Goal: Task Accomplishment & Management: Complete application form

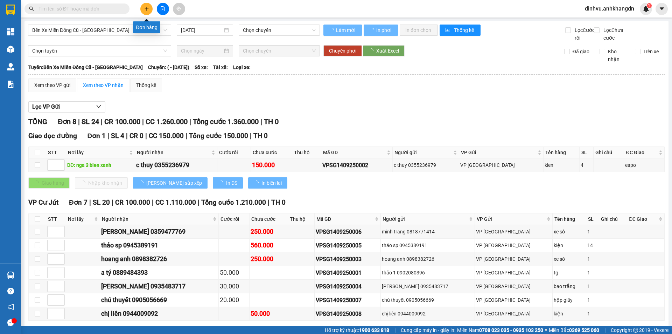
type input "[DATE]"
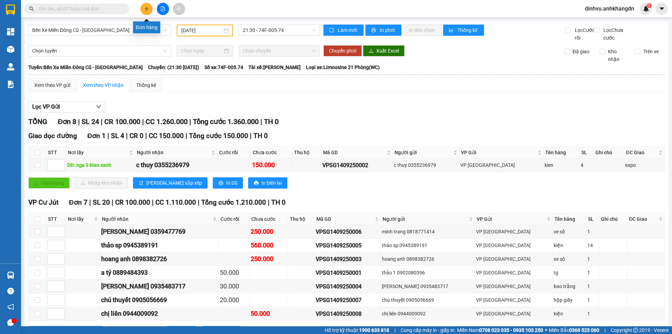
click at [147, 13] on button at bounding box center [146, 9] width 12 height 12
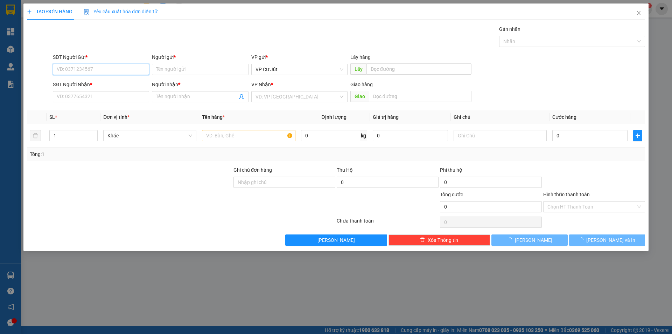
click at [100, 72] on input "SĐT Người Gửi *" at bounding box center [101, 69] width 96 height 11
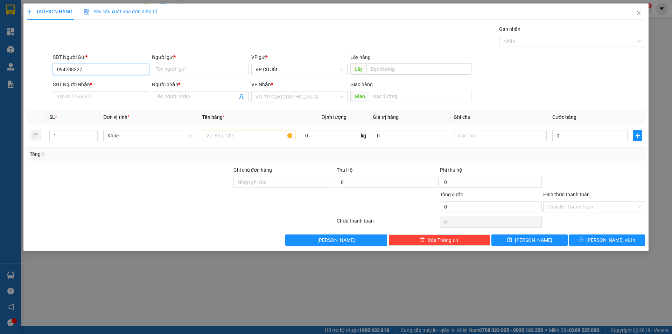
type input "0942882277"
click at [111, 79] on div "0942882277 - [GEOGRAPHIC_DATA]" at bounding box center [101, 83] width 96 height 11
type input "[PERSON_NAME]"
type input "0793010784"
type input "ĐẠT"
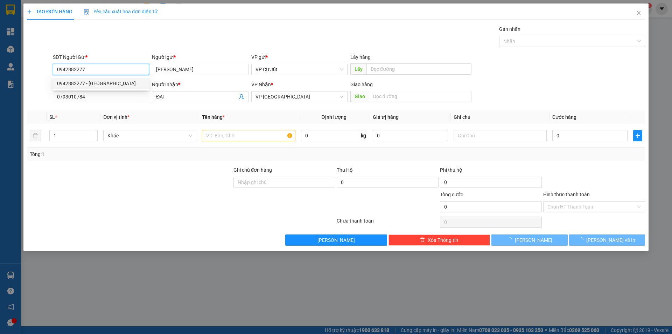
type input "150.000"
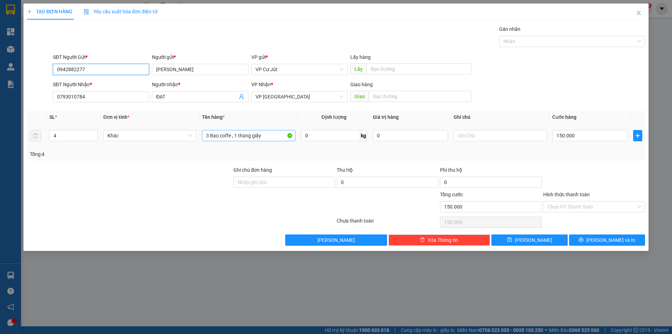
type input "0942882277"
drag, startPoint x: 265, startPoint y: 135, endPoint x: 233, endPoint y: 137, distance: 31.9
click at [233, 137] on input "3 Bao coffe , 1 thùng giấy" at bounding box center [248, 135] width 93 height 11
type input "3 Bao coffe"
drag, startPoint x: 71, startPoint y: 130, endPoint x: 42, endPoint y: 137, distance: 29.9
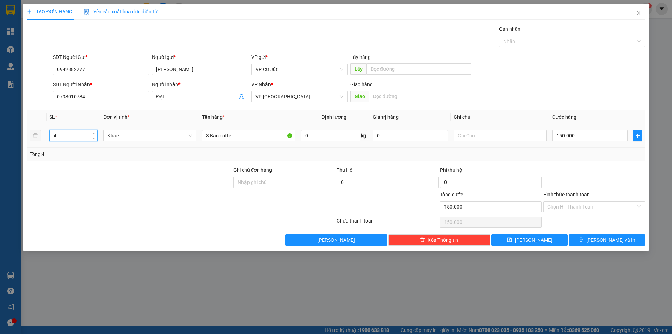
click at [42, 137] on tr "4 Khác 3 Bao coffe 0 kg 0 150.000" at bounding box center [336, 135] width 618 height 23
type input "3"
click at [158, 193] on div at bounding box center [129, 202] width 207 height 25
type input "1"
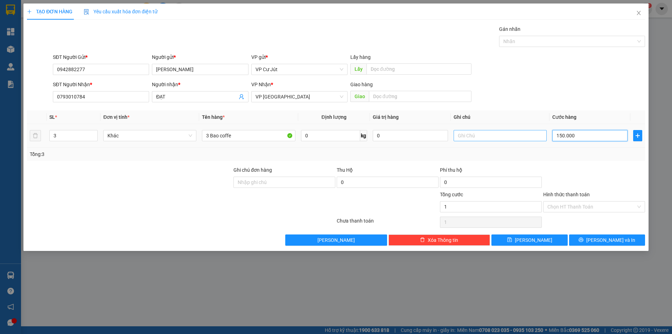
type input "1"
type input "12"
type input "120"
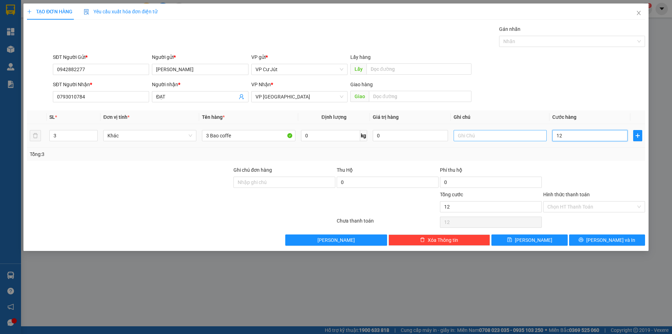
type input "120"
type input "1.200"
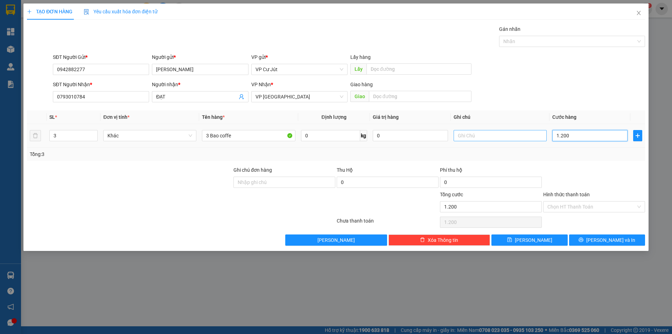
type input "12.000"
type input "120.000"
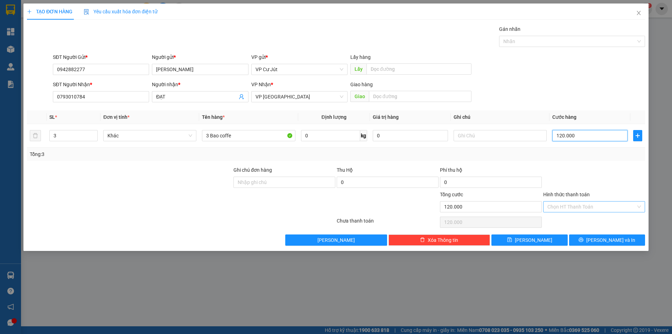
type input "120.000"
click at [601, 210] on input "Hình thức thanh toán" at bounding box center [591, 206] width 89 height 11
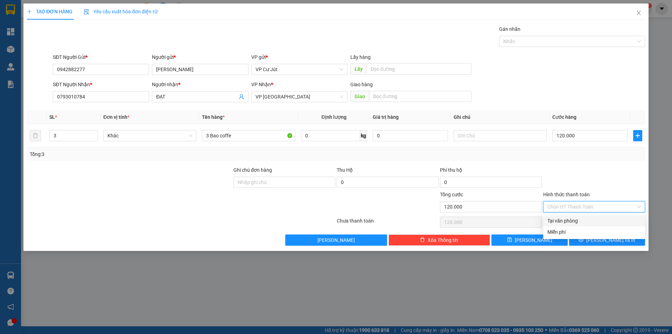
click at [574, 223] on div "Tại văn phòng" at bounding box center [593, 221] width 93 height 8
type input "0"
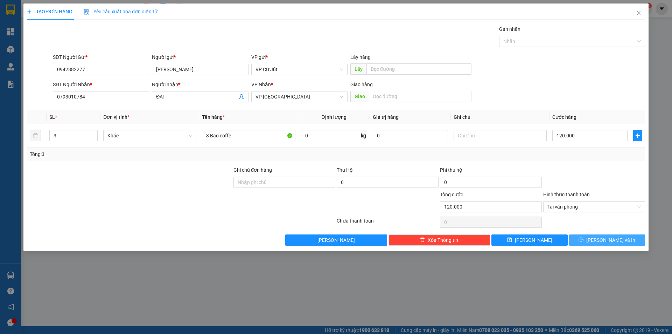
click at [583, 239] on icon "printer" at bounding box center [581, 239] width 5 height 5
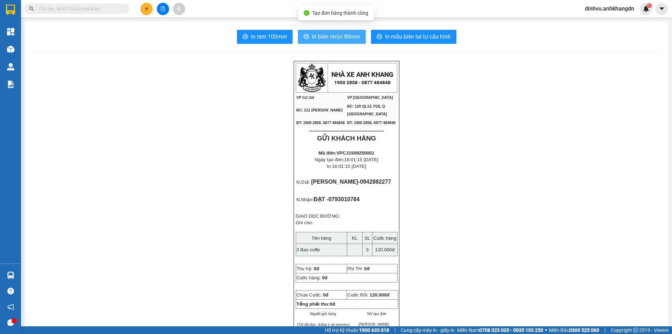
click at [323, 37] on span "In biên nhận 80mm" at bounding box center [336, 36] width 48 height 9
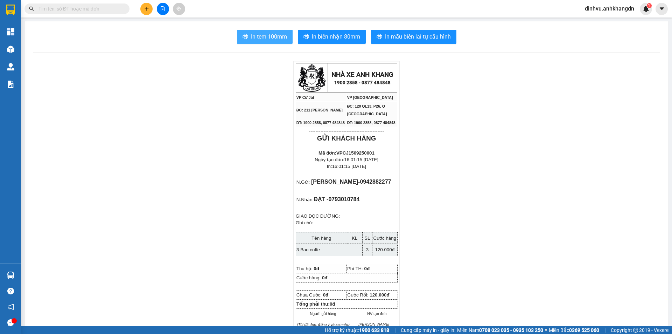
click at [262, 37] on span "In tem 100mm" at bounding box center [269, 36] width 36 height 9
click at [253, 39] on span "In tem 100mm" at bounding box center [269, 36] width 36 height 9
click at [152, 12] on button at bounding box center [146, 9] width 12 height 12
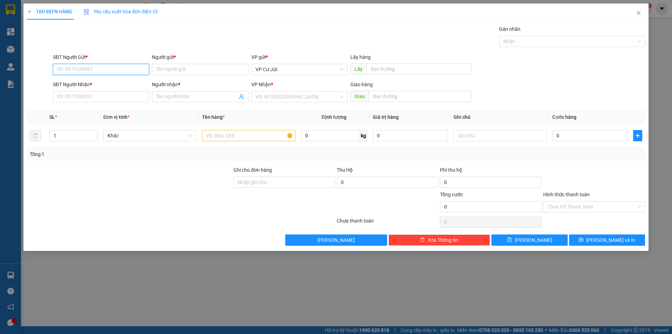
click at [84, 68] on input "SĐT Người Gửi *" at bounding box center [101, 69] width 96 height 11
type input "0908353630"
click at [107, 83] on div "0908353630 - [PERSON_NAME]" at bounding box center [101, 83] width 88 height 8
type input "C Vân tất thắng"
type input "0903333942"
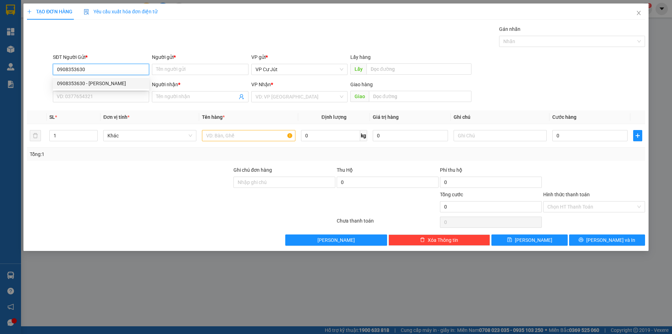
type input "Anh Quốc"
type input "50.000"
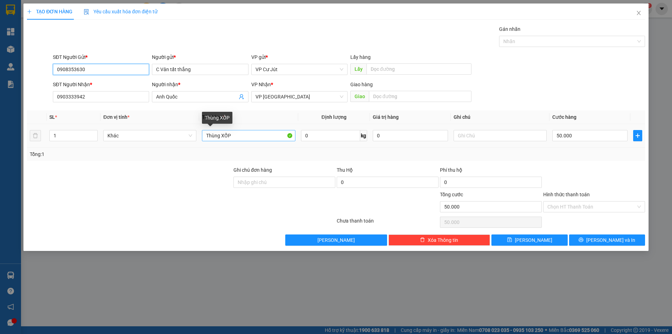
type input "0908353630"
click at [251, 136] on input "Thùng XỐP" at bounding box center [248, 135] width 93 height 11
type input "Thùng giấy"
click at [584, 202] on input "Hình thức thanh toán" at bounding box center [591, 206] width 89 height 11
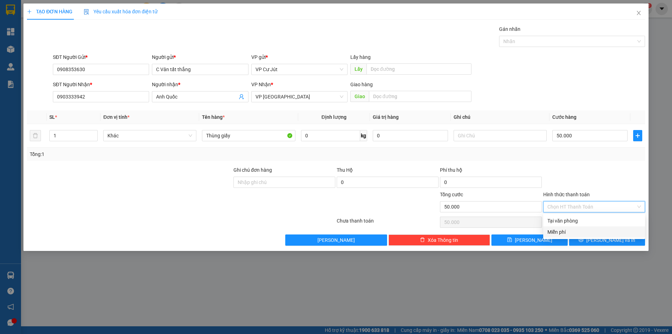
click at [569, 232] on div "Miễn phí" at bounding box center [593, 232] width 93 height 8
type input "0"
click at [588, 204] on span "Miễn phí" at bounding box center [593, 206] width 93 height 11
click at [571, 220] on div "Tại văn phòng" at bounding box center [593, 221] width 93 height 8
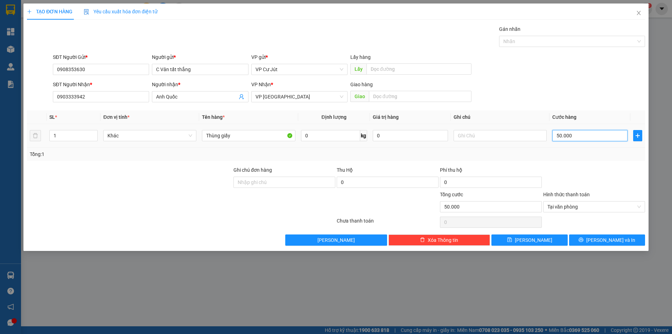
click at [582, 137] on input "50.000" at bounding box center [589, 135] width 75 height 11
type input "0"
type input "40"
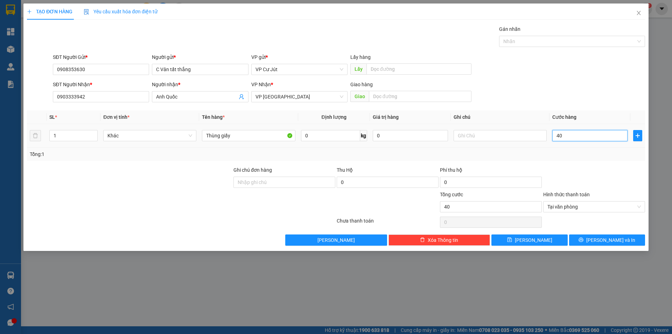
type input "400"
type input "4.000"
type input "40.000"
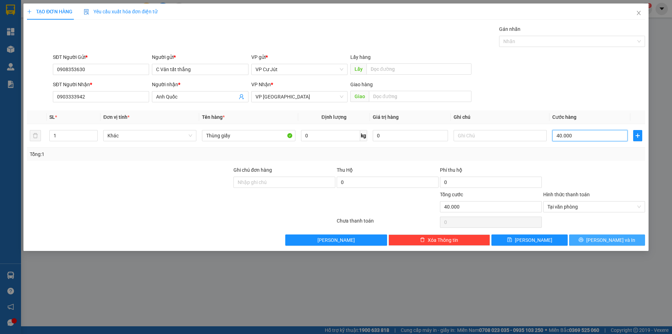
type input "40.000"
click at [611, 237] on span "[PERSON_NAME] và In" at bounding box center [610, 240] width 49 height 8
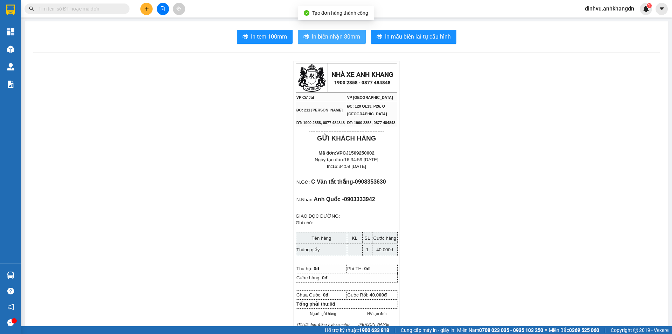
click at [317, 38] on span "In biên nhận 80mm" at bounding box center [336, 36] width 48 height 9
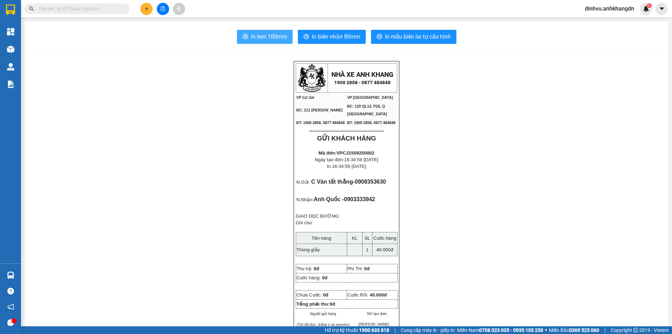
click at [256, 40] on span "In tem 100mm" at bounding box center [269, 36] width 36 height 9
click at [145, 8] on icon "plus" at bounding box center [146, 8] width 5 height 5
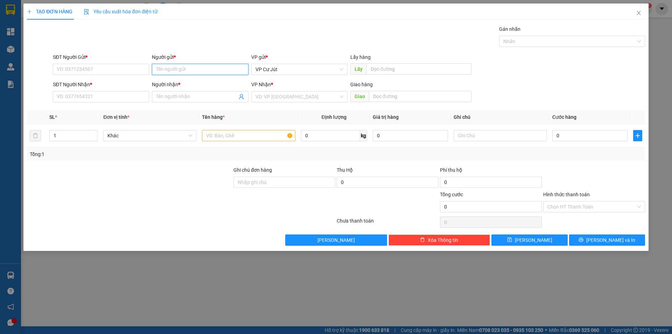
click at [193, 71] on input "Người gửi *" at bounding box center [200, 69] width 96 height 11
drag, startPoint x: 166, startPoint y: 69, endPoint x: 184, endPoint y: 76, distance: 19.0
click at [166, 69] on input "hon da phúc" at bounding box center [200, 69] width 96 height 11
type input "honda phúc"
click at [195, 71] on input "honda phúc" at bounding box center [200, 69] width 96 height 11
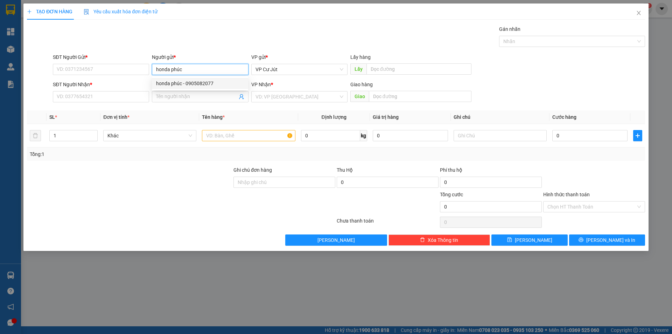
click at [195, 81] on div "honda phúc - 0905082077" at bounding box center [200, 83] width 88 height 8
type input "0905082077"
type input "honda phúc"
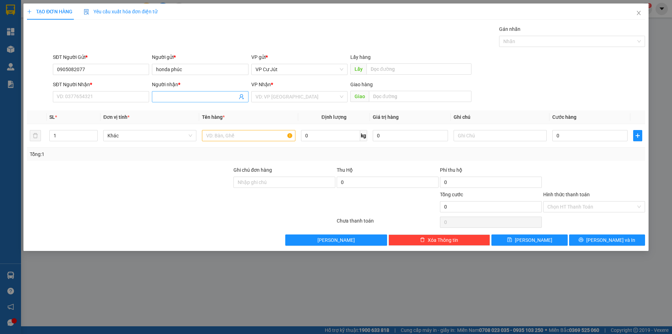
click at [179, 96] on input "Người nhận *" at bounding box center [196, 97] width 81 height 8
click at [241, 99] on icon "user-add" at bounding box center [242, 97] width 6 height 6
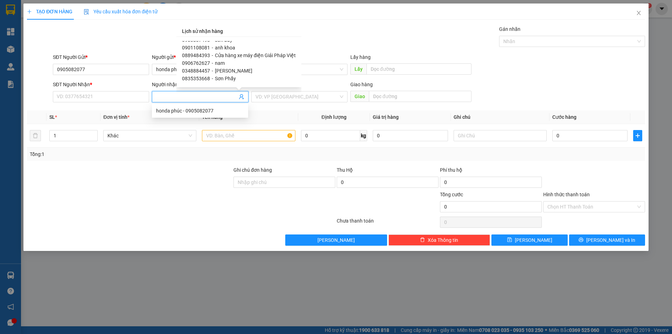
scroll to position [35, 0]
click at [224, 71] on span "Sơn phẩy" at bounding box center [225, 72] width 21 height 6
type input "0903817493"
type input "Sơn phẩy"
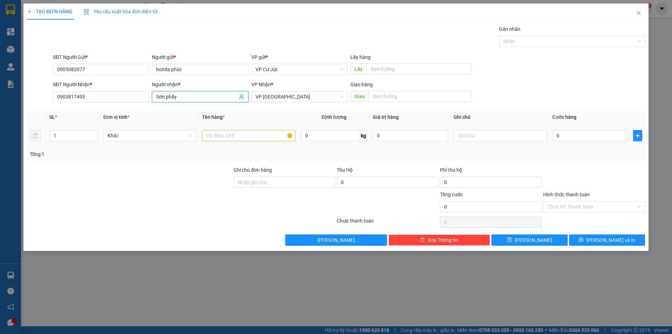
click at [219, 144] on td at bounding box center [248, 135] width 99 height 23
click at [223, 139] on input "text" at bounding box center [248, 135] width 93 height 11
type input "thùng"
click at [597, 134] on input "0" at bounding box center [589, 135] width 75 height 11
type input "8"
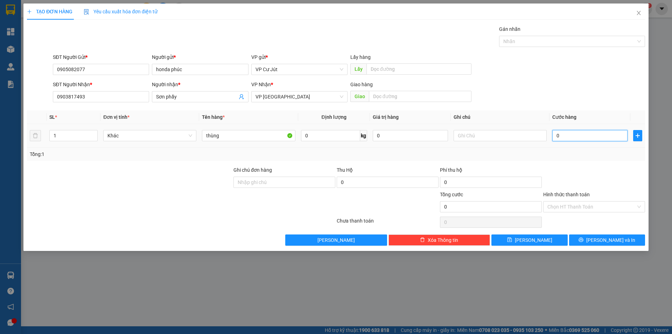
type input "8"
type input "80"
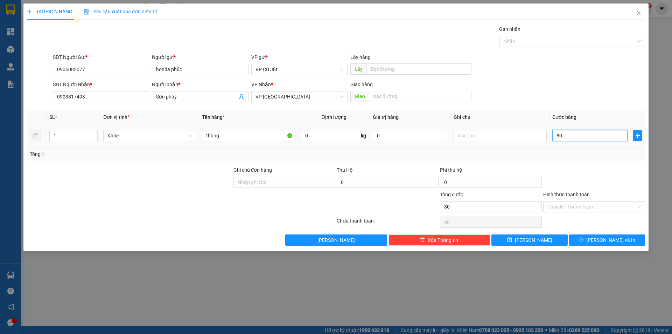
type input "800"
type input "8.000"
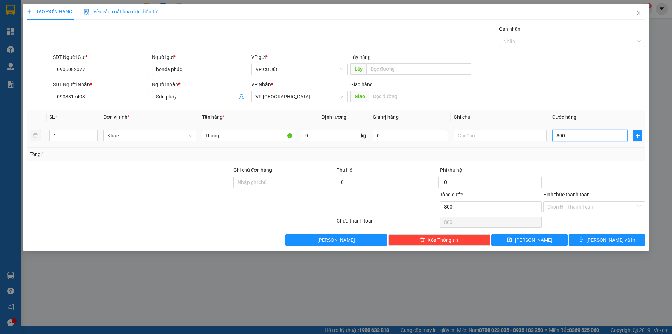
type input "8.000"
type input "80.000"
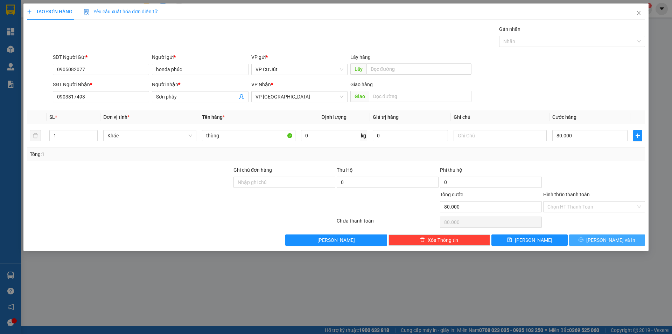
click at [607, 240] on span "[PERSON_NAME] và In" at bounding box center [610, 240] width 49 height 8
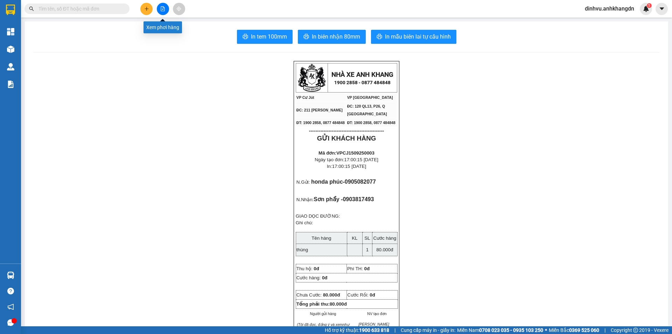
click at [163, 11] on icon "file-add" at bounding box center [162, 8] width 5 height 5
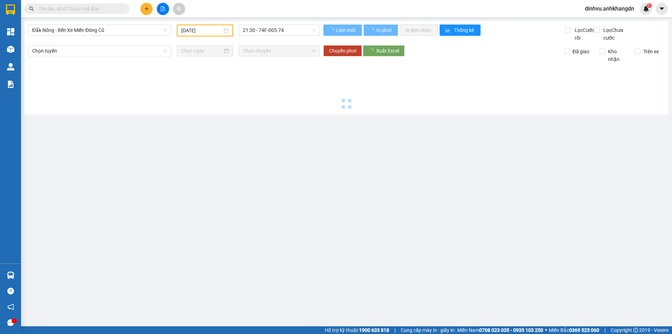
type input "[DATE]"
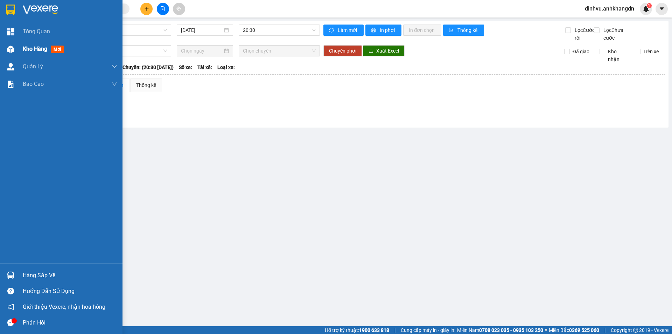
click at [41, 52] on span "Kho hàng" at bounding box center [35, 49] width 25 height 7
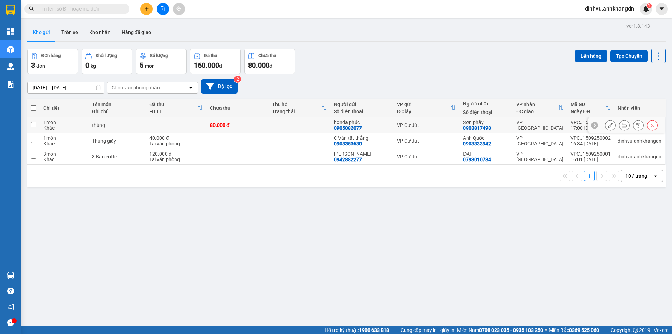
click at [608, 126] on icon at bounding box center [610, 125] width 5 height 5
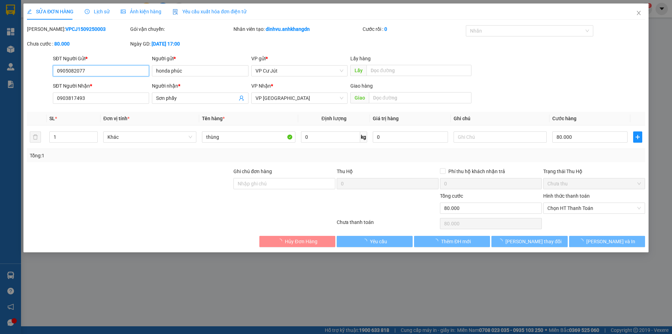
type input "0905082077"
type input "honda phúc"
type input "0903817493"
type input "Sơn phẩy"
type input "80.000"
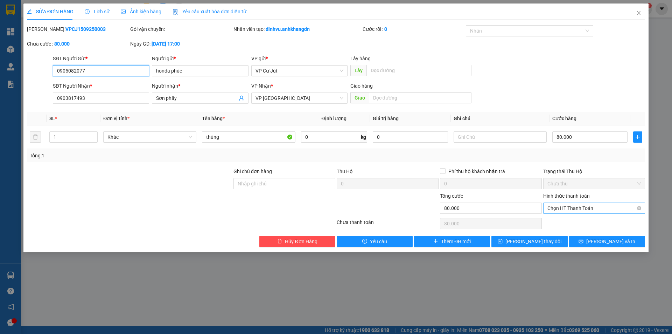
click at [599, 205] on span "Chọn HT Thanh Toán" at bounding box center [593, 208] width 93 height 11
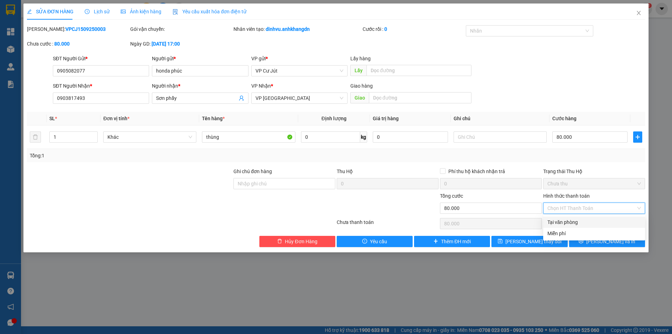
click at [568, 222] on div "Tại văn phòng" at bounding box center [593, 222] width 93 height 8
type input "0"
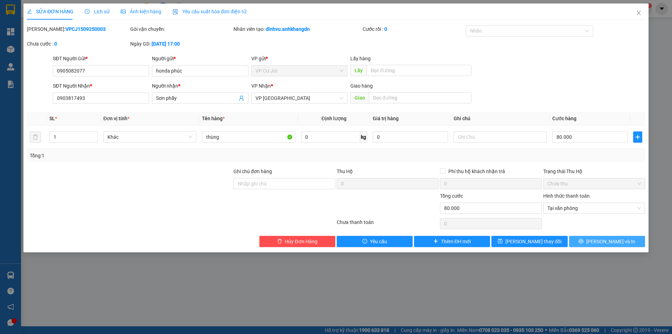
click at [609, 243] on span "[PERSON_NAME] và In" at bounding box center [610, 241] width 49 height 8
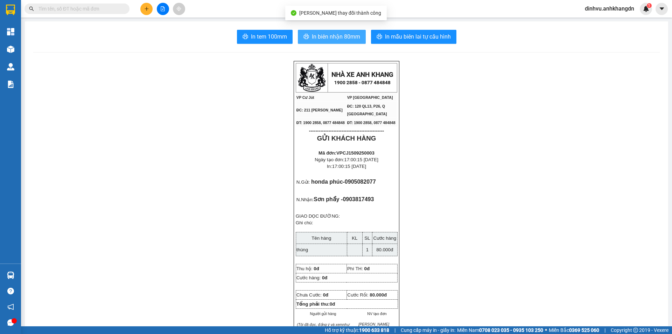
click at [342, 39] on span "In biên nhận 80mm" at bounding box center [336, 36] width 48 height 9
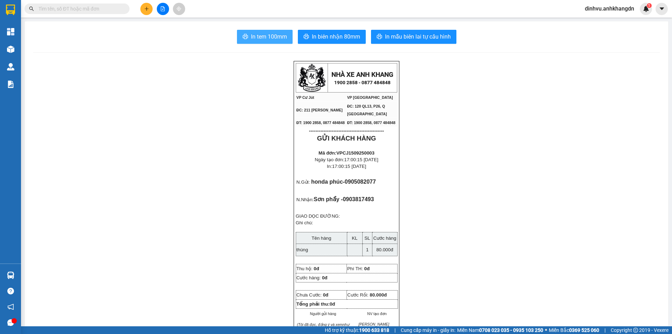
click at [261, 38] on span "In tem 100mm" at bounding box center [269, 36] width 36 height 9
click at [165, 8] on icon "file-add" at bounding box center [163, 8] width 4 height 5
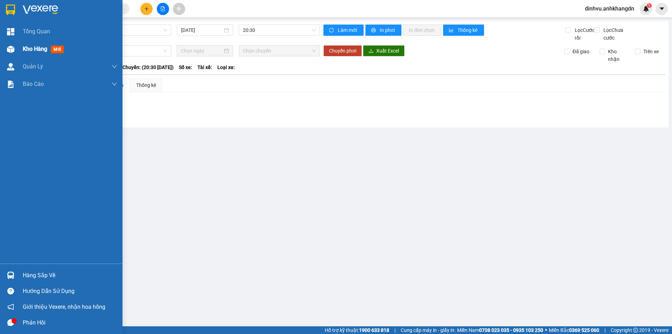
click at [22, 51] on div "Kho hàng mới" at bounding box center [61, 49] width 123 height 18
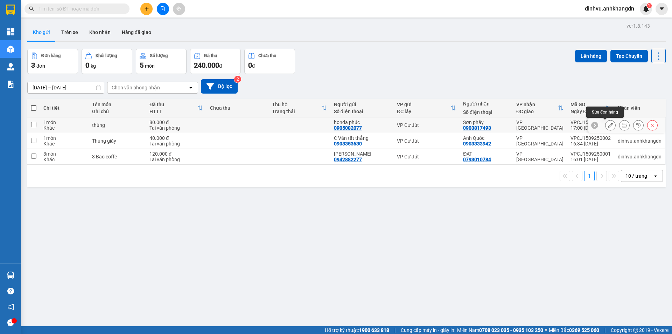
click at [608, 125] on icon at bounding box center [610, 125] width 5 height 5
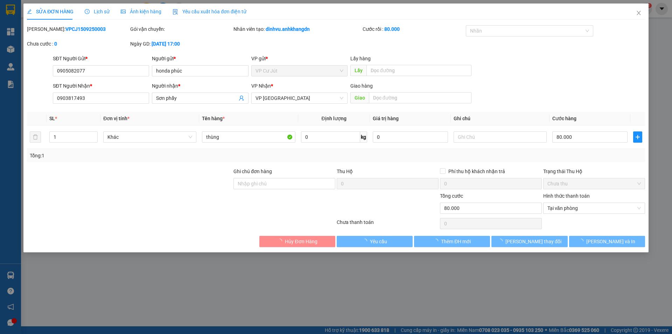
type input "0905082077"
type input "honda phúc"
type input "0903817493"
type input "Sơn phẩy"
type input "80.000"
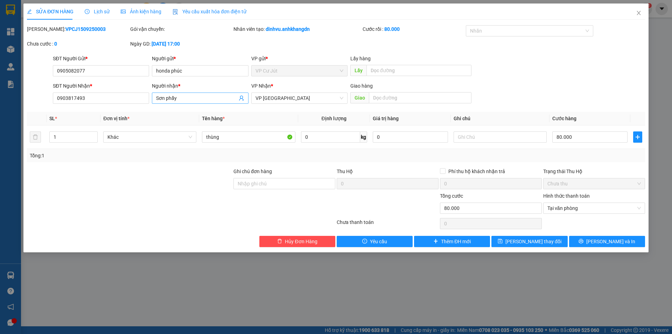
click at [241, 99] on icon "user-add" at bounding box center [242, 98] width 6 height 6
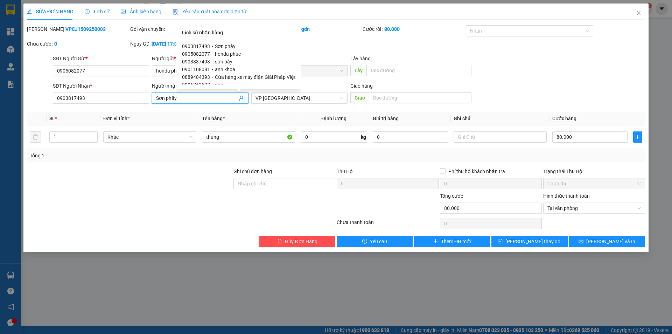
click at [219, 61] on span "sơn bấy" at bounding box center [224, 62] width 18 height 6
type input "0903837493"
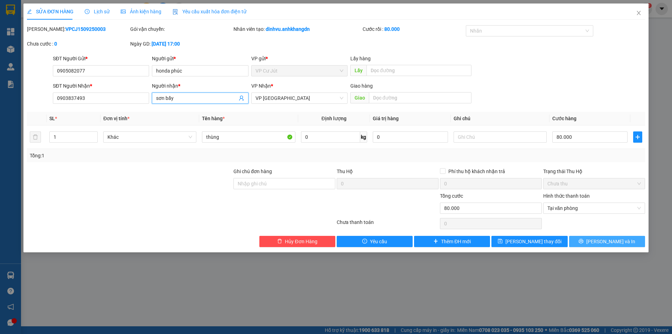
type input "sơn bấy"
click at [611, 239] on span "[PERSON_NAME] và In" at bounding box center [610, 241] width 49 height 8
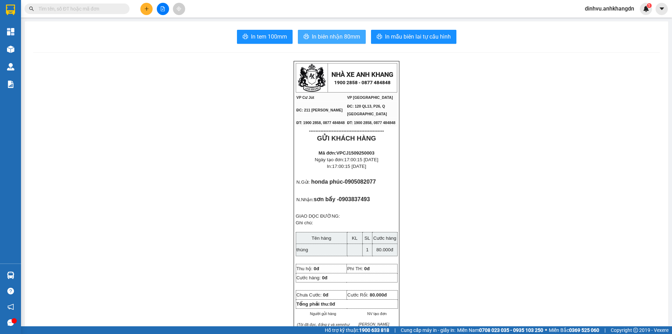
click at [328, 41] on span "In biên nhận 80mm" at bounding box center [336, 36] width 48 height 9
click at [259, 36] on span "In tem 100mm" at bounding box center [269, 36] width 36 height 9
click at [333, 39] on span "In biên nhận 80mm" at bounding box center [336, 36] width 48 height 9
click at [331, 35] on span "In biên nhận 80mm" at bounding box center [336, 36] width 48 height 9
click at [162, 11] on button at bounding box center [163, 9] width 12 height 12
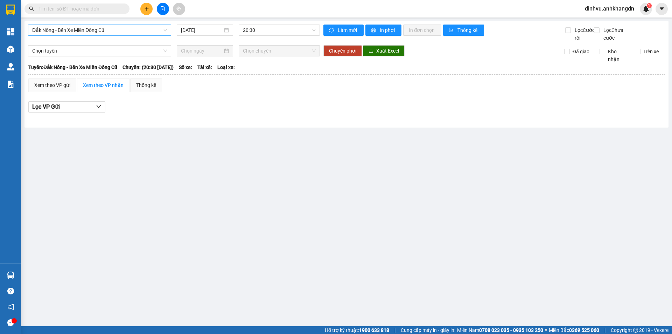
click at [165, 33] on span "Đắk Nông - Bến Xe Miền Đông Cũ" at bounding box center [99, 30] width 135 height 11
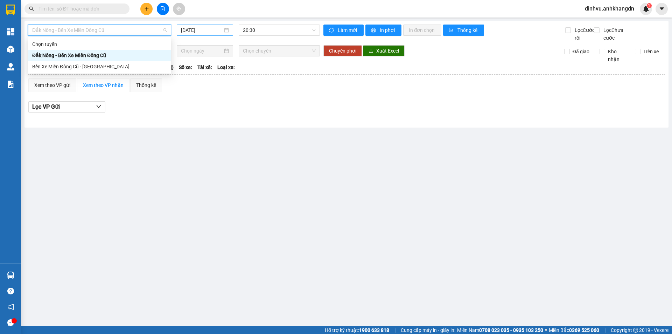
click at [202, 30] on input "[DATE]" at bounding box center [202, 30] width 42 height 8
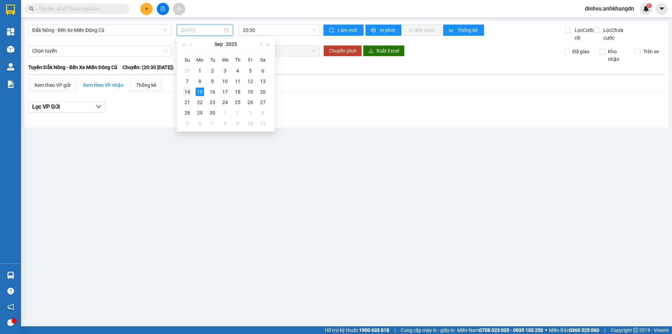
click at [188, 91] on div "14" at bounding box center [187, 92] width 8 height 8
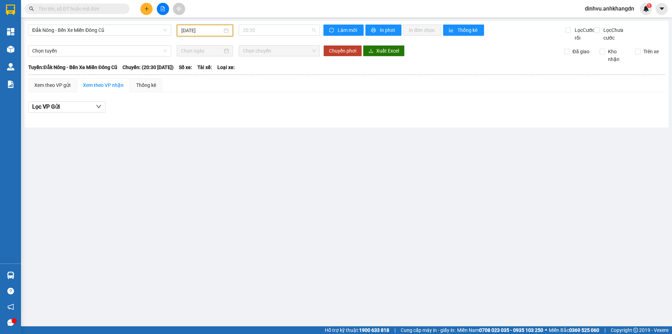
drag, startPoint x: 299, startPoint y: 26, endPoint x: 298, endPoint y: 42, distance: 16.2
click at [299, 26] on span "20:30" at bounding box center [279, 30] width 73 height 11
click at [289, 66] on div "21:30 - 74F-005.97" at bounding box center [270, 67] width 55 height 8
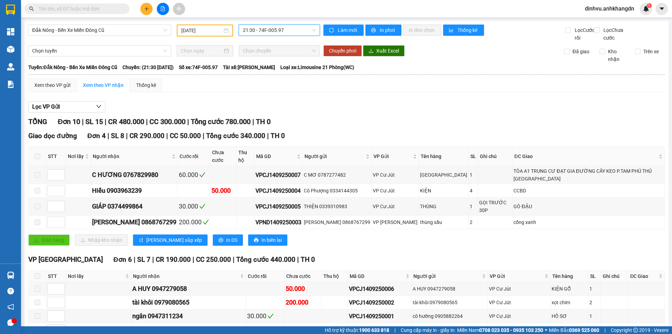
click at [208, 34] on input "[DATE]" at bounding box center [201, 31] width 41 height 8
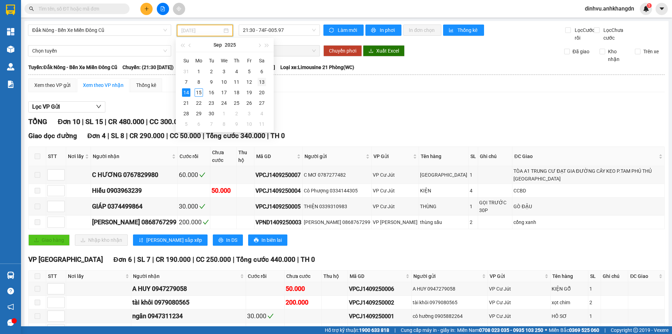
click at [261, 83] on div "13" at bounding box center [262, 82] width 8 height 8
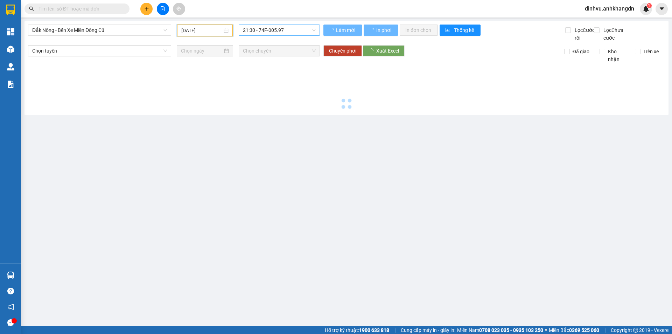
type input "13/09/2025"
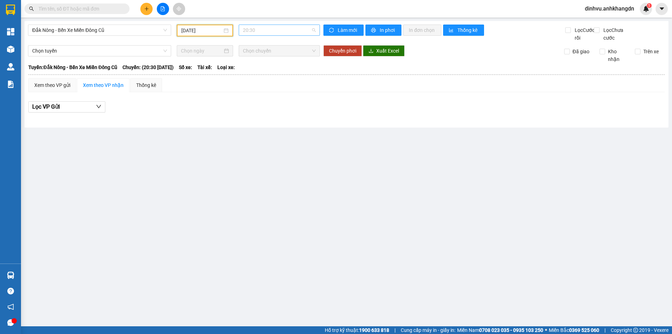
click at [281, 30] on span "20:30" at bounding box center [279, 30] width 73 height 11
click at [266, 67] on div "21:30 - 74F-005.74" at bounding box center [270, 67] width 55 height 8
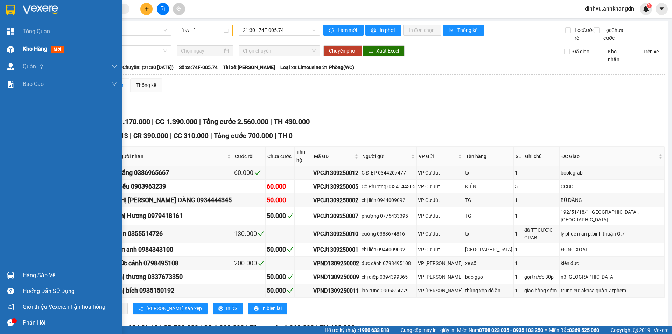
click at [17, 48] on div "Kho hàng mới" at bounding box center [61, 49] width 123 height 18
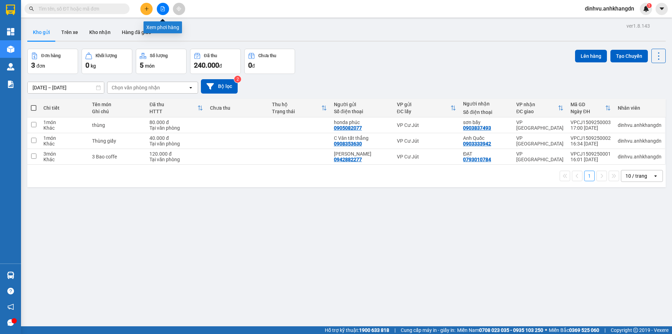
click at [160, 11] on icon "file-add" at bounding box center [162, 8] width 5 height 5
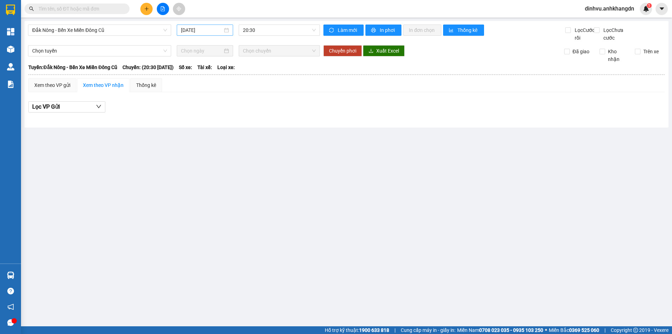
click at [198, 32] on input "[DATE]" at bounding box center [202, 30] width 42 height 8
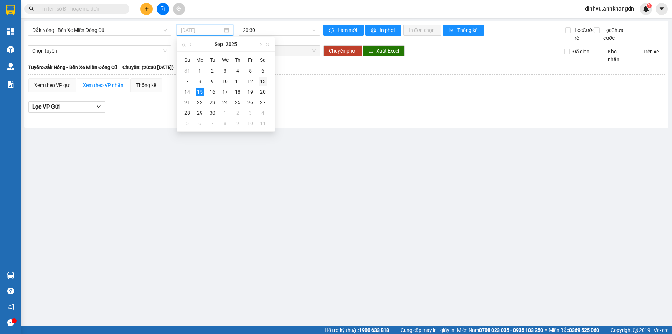
click at [263, 84] on div "13" at bounding box center [263, 81] width 8 height 8
type input "13/09/2025"
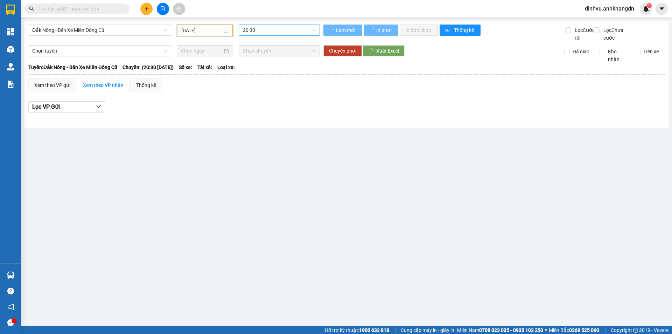
click at [258, 31] on span "20:30" at bounding box center [279, 30] width 73 height 11
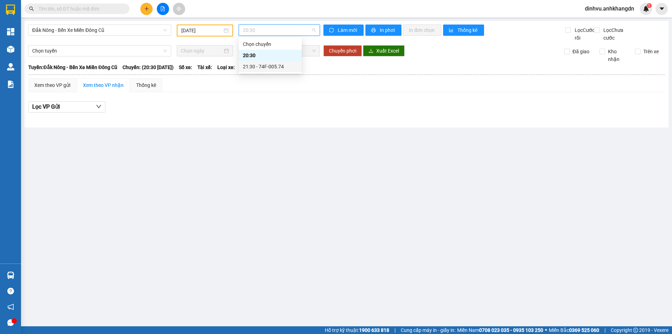
click at [261, 68] on div "21:30 - 74F-005.74" at bounding box center [270, 67] width 55 height 8
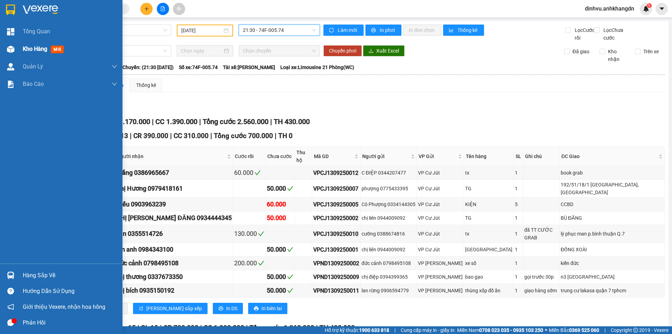
click at [16, 47] on div at bounding box center [11, 49] width 12 height 12
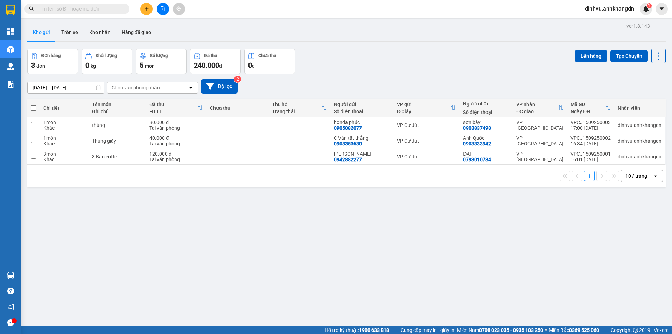
click at [363, 49] on div "Đơn hàng 3 đơn Khối lượng 0 kg Số lượng 5 món Đã thu 240.000 đ Chưa thu 0 đ Lên…" at bounding box center [346, 61] width 638 height 25
click at [358, 74] on div "13/09/2025 – 15/09/2025 Press the down arrow key to interact with the calendar …" at bounding box center [346, 86] width 638 height 25
click at [144, 9] on button at bounding box center [146, 9] width 12 height 12
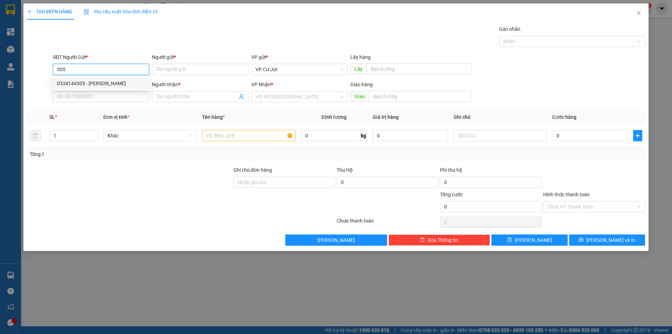
click at [98, 86] on div "0334144305 - Cô Phượng" at bounding box center [101, 83] width 88 height 8
type input "0334144305"
type input "Cô Phượng"
type input "0903963239"
type input "Hiếu"
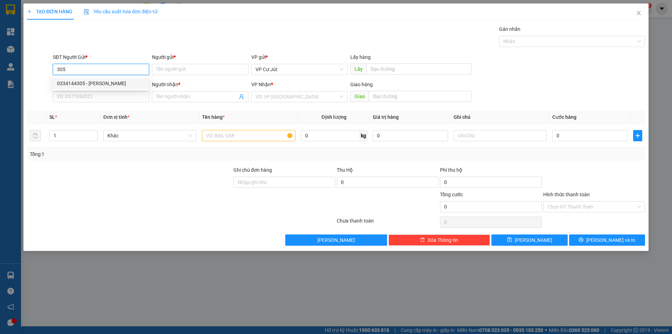
type input "CCBD"
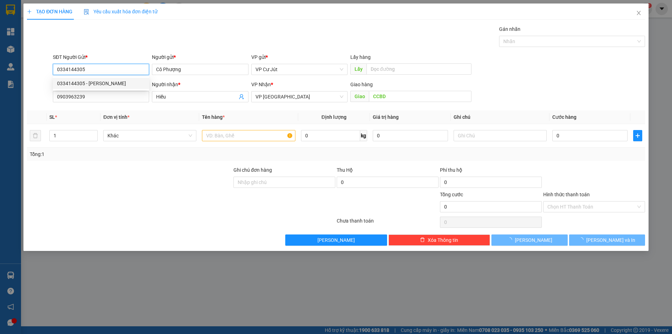
type input "50.000"
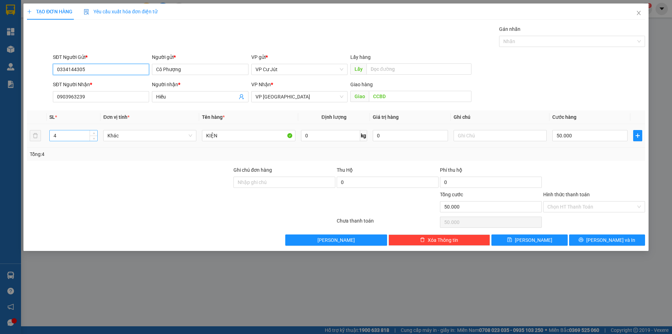
type input "0334144305"
click at [65, 138] on input "4" at bounding box center [74, 135] width 48 height 11
type input "6"
click at [597, 140] on input "50.000" at bounding box center [589, 135] width 75 height 11
type input "0"
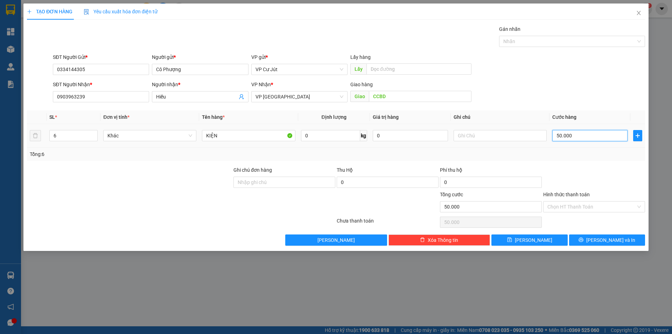
type input "0"
type input "80"
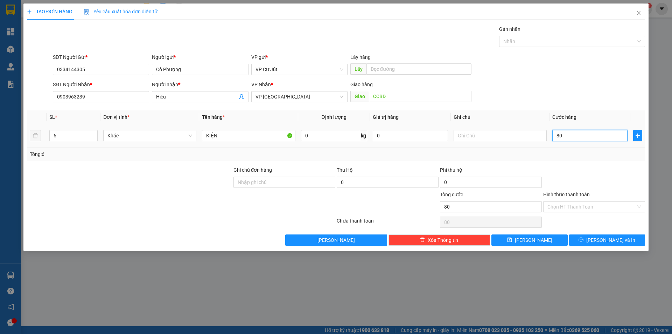
type input "800"
type input "8.000"
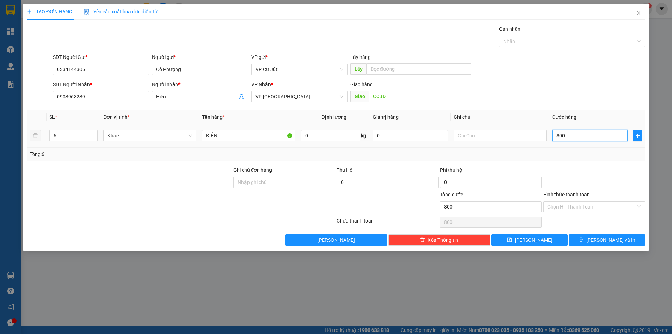
type input "8.000"
type input "80.000"
click at [600, 245] on div "TẠO ĐƠN HÀNG Yêu cầu xuất hóa đơn điện tử Transit Pickup Surcharge Ids Transit …" at bounding box center [335, 127] width 625 height 247
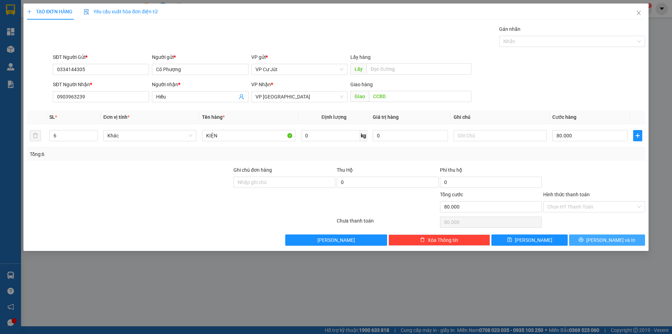
drag, startPoint x: 600, startPoint y: 244, endPoint x: 589, endPoint y: 237, distance: 12.7
click at [599, 244] on button "[PERSON_NAME] và In" at bounding box center [607, 239] width 76 height 11
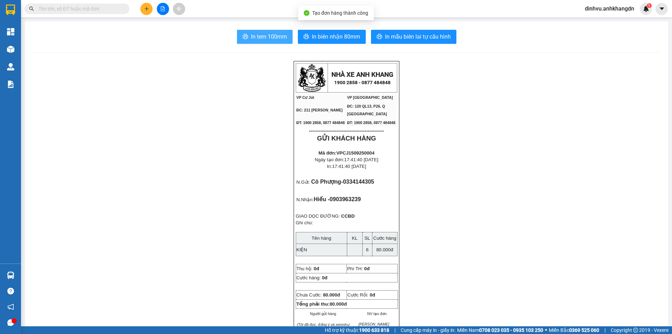
click at [251, 39] on span "In tem 100mm" at bounding box center [269, 36] width 36 height 9
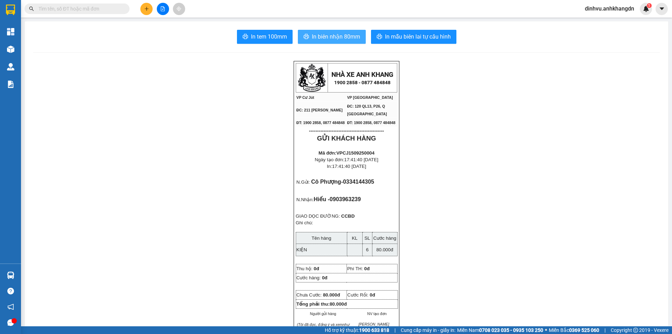
click at [342, 35] on span "In biên nhận 80mm" at bounding box center [336, 36] width 48 height 9
click at [148, 9] on icon "plus" at bounding box center [146, 8] width 5 height 5
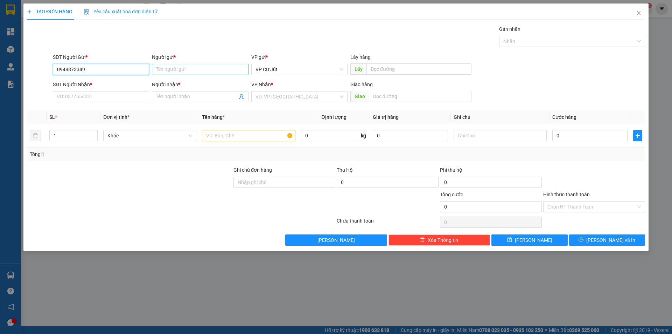
type input "0948873349"
click at [175, 70] on input "Người gửi *" at bounding box center [200, 69] width 96 height 11
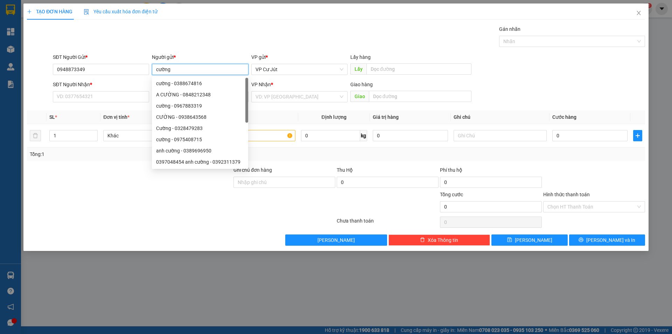
type input "cường"
drag, startPoint x: 92, startPoint y: 60, endPoint x: 74, endPoint y: 64, distance: 18.8
click at [74, 64] on div "SĐT Người Gửi * 0948873349" at bounding box center [101, 65] width 96 height 25
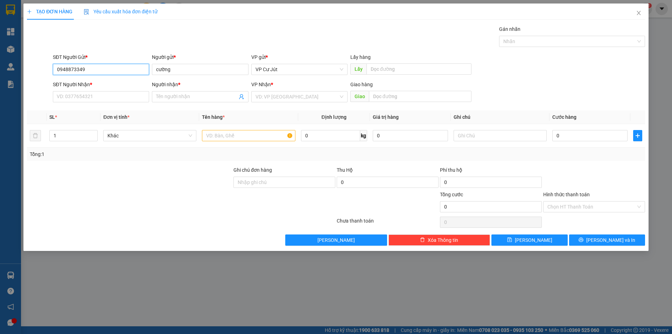
drag, startPoint x: 91, startPoint y: 70, endPoint x: 35, endPoint y: 63, distance: 56.1
click at [35, 63] on div "SĐT Người Gửi * 0948873349 0948873349 Người gửi * cường VP gửi * VP Cư Jút Lấy …" at bounding box center [336, 65] width 620 height 25
click at [92, 39] on div "Gán nhãn Nhãn" at bounding box center [348, 37] width 595 height 25
drag, startPoint x: 93, startPoint y: 94, endPoint x: 106, endPoint y: 91, distance: 13.7
click at [93, 94] on input "SĐT Người Nhận *" at bounding box center [101, 96] width 96 height 11
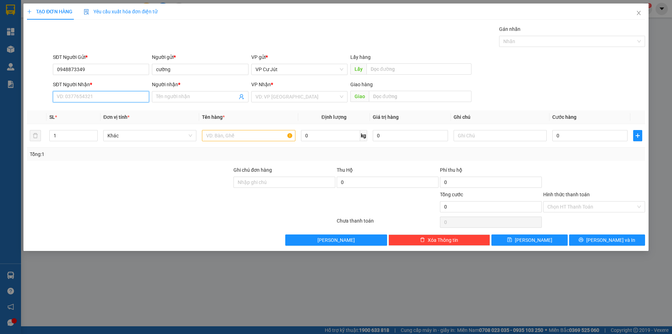
paste input "0948873349"
type input "0948873349"
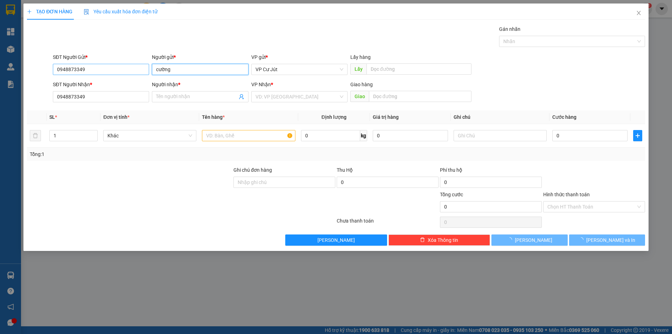
drag, startPoint x: 171, startPoint y: 71, endPoint x: 147, endPoint y: 70, distance: 23.5
click at [147, 70] on div "SĐT Người Gửi * 0948873349 Người gửi * cường cường VP gửi * VP Cư Jút Lấy hàng …" at bounding box center [348, 65] width 595 height 25
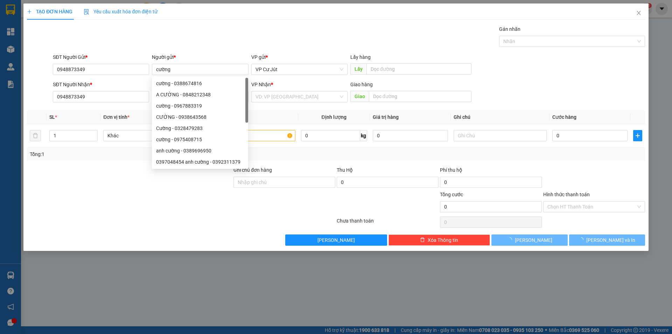
click at [160, 46] on div "Gán nhãn Nhãn" at bounding box center [348, 37] width 595 height 25
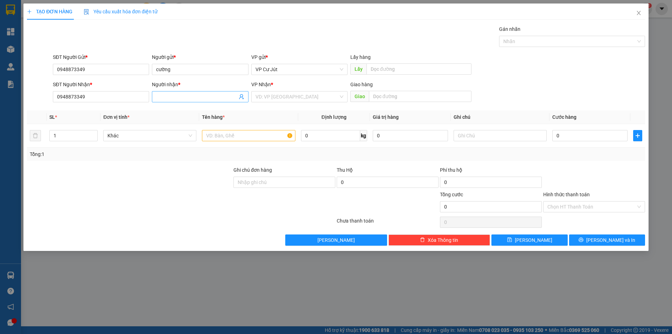
click at [165, 98] on input "Người nhận *" at bounding box center [196, 97] width 81 height 8
paste input "cường"
type input "cường"
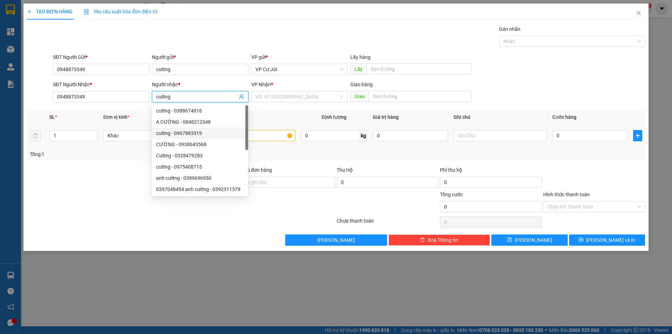
click at [232, 133] on div "cường - 0967883319" at bounding box center [200, 133] width 88 height 8
type input "0967883319"
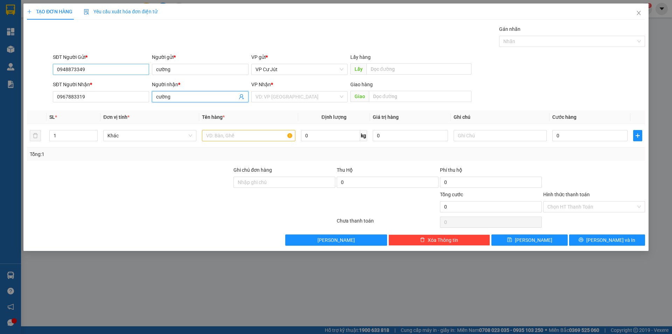
type input "cường"
drag, startPoint x: 61, startPoint y: 65, endPoint x: 41, endPoint y: 65, distance: 19.3
click at [41, 65] on div "SĐT Người Gửi * 0948873349 0948873349 Người gửi * cường VP gửi * VP Cư Jút Lấy …" at bounding box center [336, 65] width 620 height 25
paste input "0948873349"
type input "0948873349"
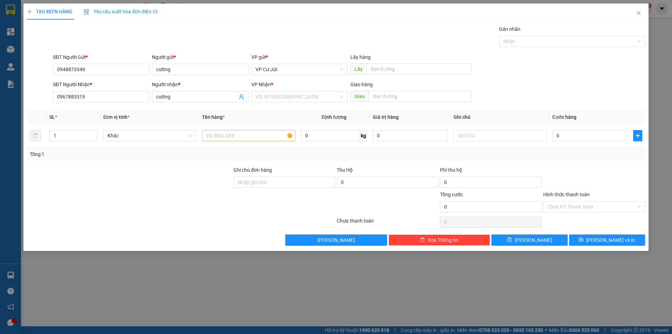
click at [115, 41] on div "Gán nhãn Nhãn" at bounding box center [348, 37] width 595 height 25
drag, startPoint x: 85, startPoint y: 96, endPoint x: 48, endPoint y: 96, distance: 37.1
click at [48, 96] on div "SĐT Người Nhận * 0967883319 Người nhận * cường VP Nhận * VD: VP Sài Gòn Giao hà…" at bounding box center [336, 93] width 620 height 25
paste input "0948873349"
type input "0948873349"
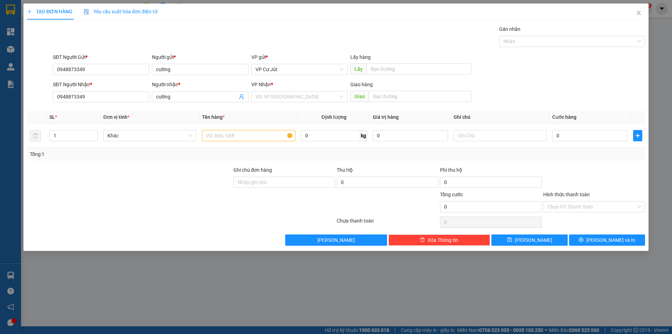
click at [157, 32] on div "Gán nhãn Nhãn" at bounding box center [348, 37] width 595 height 25
click at [212, 132] on input "text" at bounding box center [248, 135] width 93 height 11
type input "tx"
click at [572, 140] on input "0" at bounding box center [589, 135] width 75 height 11
type input "50"
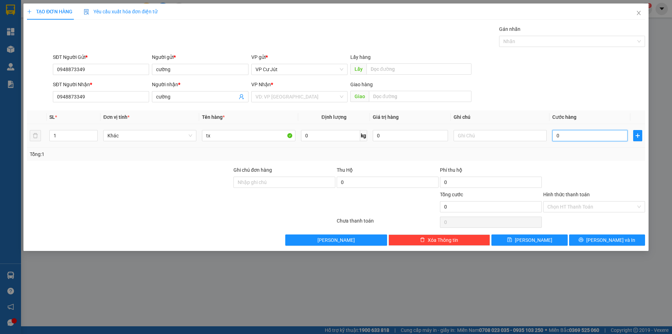
type input "50"
click at [278, 96] on input "search" at bounding box center [297, 96] width 83 height 11
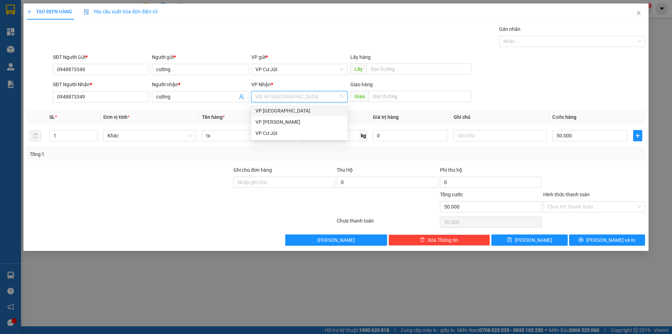
click at [276, 105] on div "VP [GEOGRAPHIC_DATA]" at bounding box center [299, 110] width 96 height 11
click at [579, 205] on input "Hình thức thanh toán" at bounding box center [591, 206] width 89 height 11
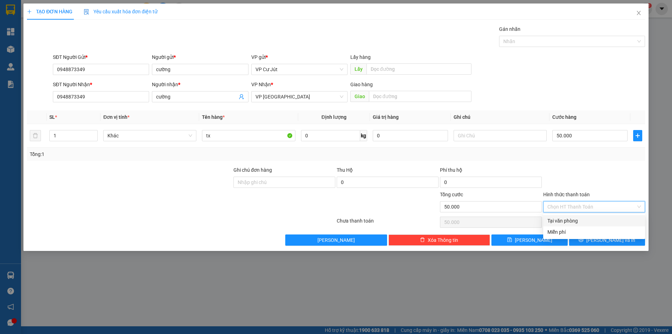
click at [574, 219] on div "Tại văn phòng" at bounding box center [593, 221] width 93 height 8
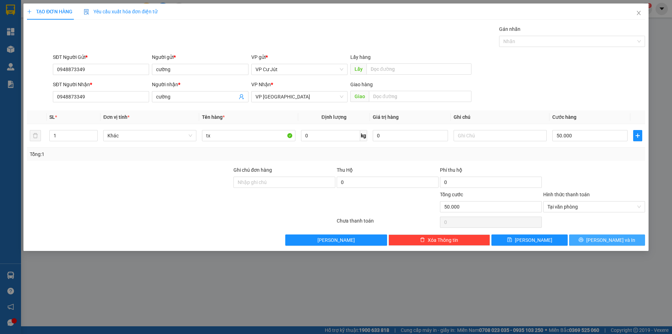
click at [584, 236] on button "[PERSON_NAME] và In" at bounding box center [607, 239] width 76 height 11
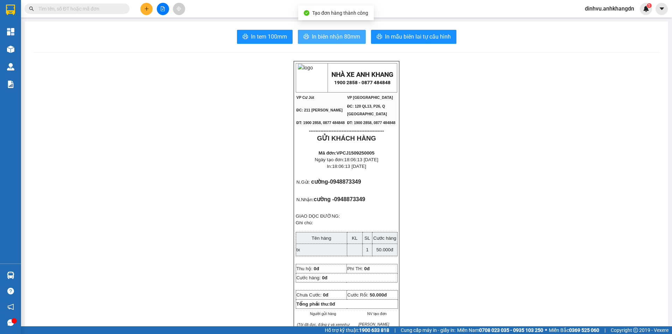
click at [344, 35] on span "In biên nhận 80mm" at bounding box center [336, 36] width 48 height 9
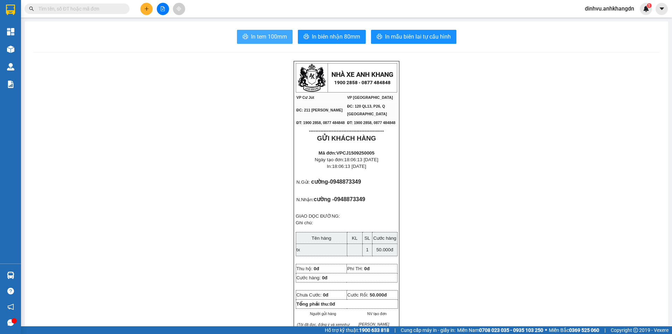
click at [270, 40] on span "In tem 100mm" at bounding box center [269, 36] width 36 height 9
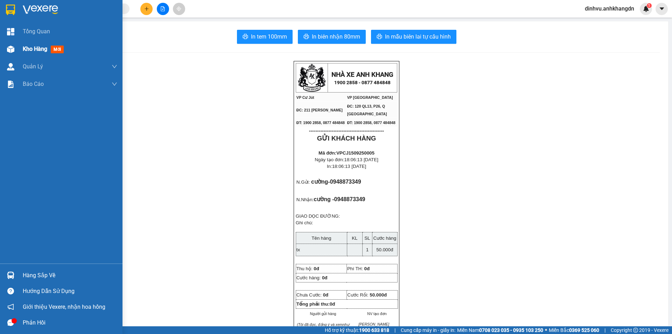
click at [16, 49] on div at bounding box center [11, 49] width 12 height 12
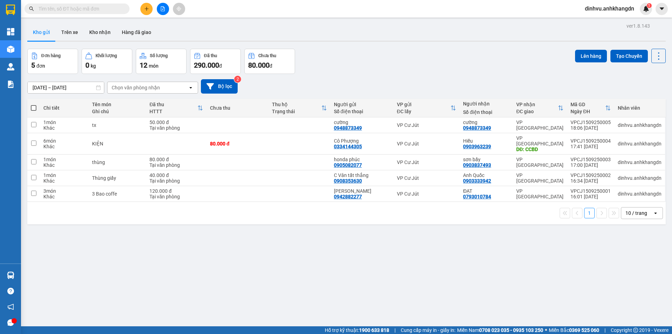
click at [150, 8] on button at bounding box center [146, 9] width 12 height 12
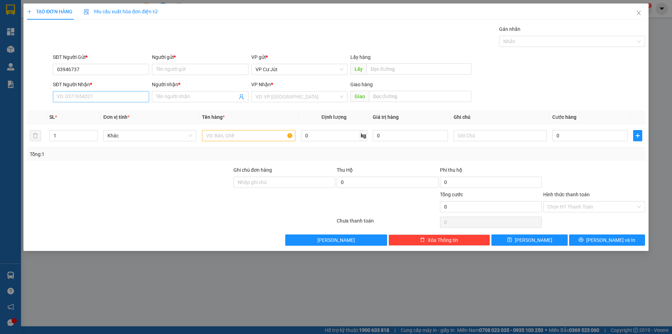
click at [109, 91] on form "SĐT Người Gửi * 03946737 03946737 Người gửi * Tên người gửi VP gửi * VP Cư Jút …" at bounding box center [336, 79] width 618 height 52
click at [117, 72] on input "03946737" at bounding box center [101, 69] width 96 height 11
type input "0394673787"
click at [175, 70] on input "Người gửi *" at bounding box center [200, 69] width 96 height 11
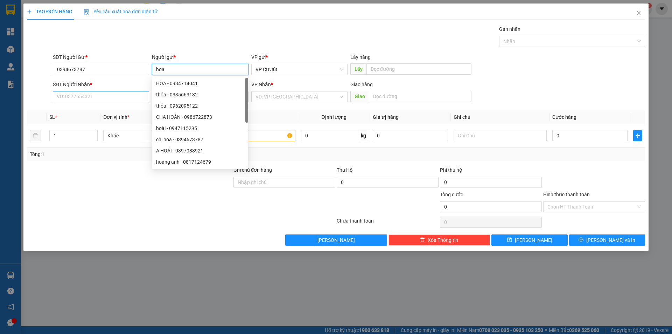
type input "hoa"
click at [131, 91] on input "SĐT Người Nhận *" at bounding box center [101, 96] width 96 height 11
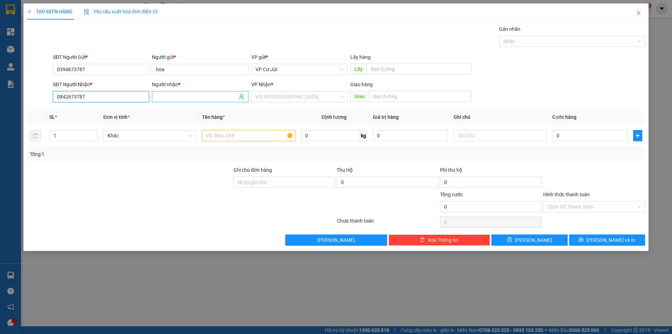
type input "0842673787"
click at [169, 98] on input "Người nhận *" at bounding box center [196, 97] width 81 height 8
type input "ph anh"
click at [242, 134] on input "text" at bounding box center [248, 135] width 93 height 11
type input "2"
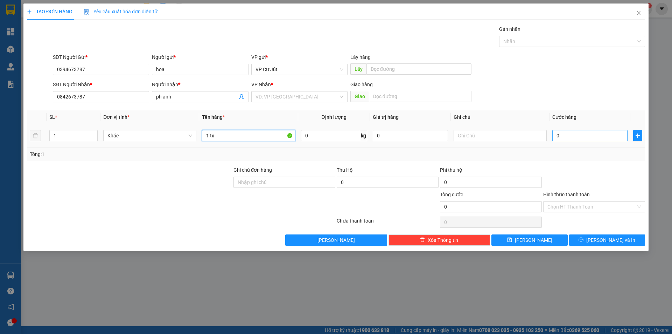
type input "1 tx"
click at [577, 134] on input "0" at bounding box center [589, 135] width 75 height 11
type input "5"
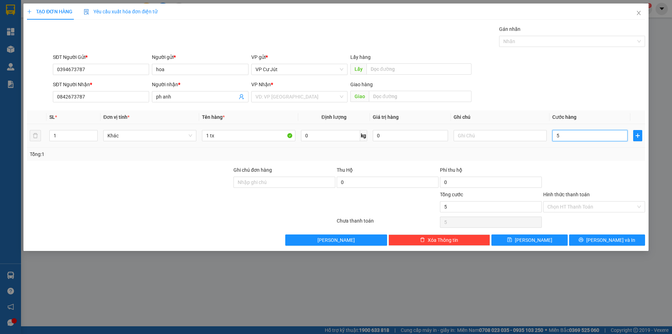
type input "50"
type input "500"
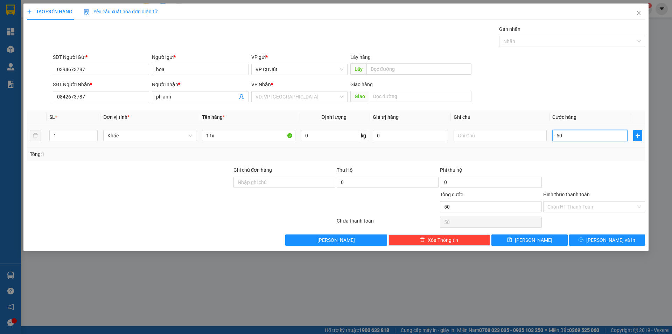
type input "500"
type input "5.000"
type input "50.000"
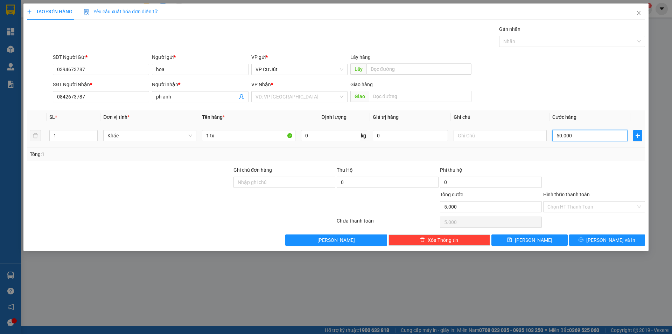
type input "50.000"
click at [572, 205] on input "Hình thức thanh toán" at bounding box center [591, 206] width 89 height 11
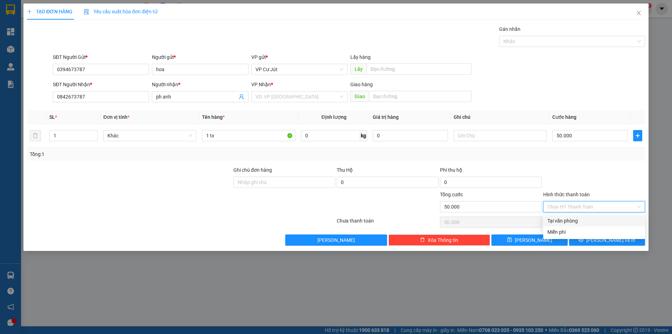
click at [575, 224] on div "Tại văn phòng" at bounding box center [594, 220] width 102 height 11
type input "0"
click at [556, 203] on span "Tại văn phòng" at bounding box center [593, 206] width 93 height 11
click at [567, 217] on div "Tại văn phòng" at bounding box center [593, 221] width 93 height 8
click at [279, 97] on input "search" at bounding box center [297, 96] width 83 height 11
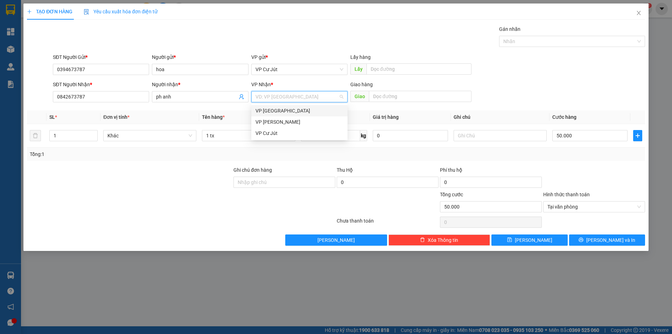
click at [277, 113] on div "VP [GEOGRAPHIC_DATA]" at bounding box center [300, 111] width 88 height 8
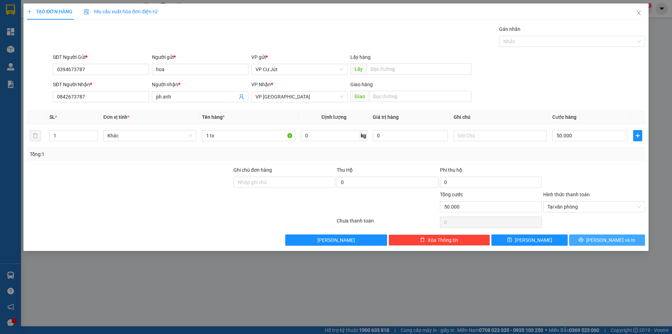
click at [615, 240] on span "[PERSON_NAME] và In" at bounding box center [610, 240] width 49 height 8
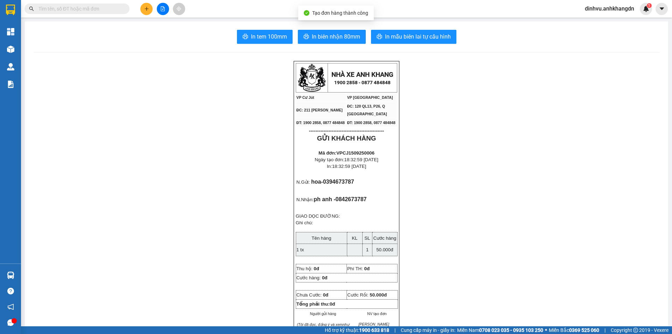
click at [347, 41] on span "In biên nhận 80mm" at bounding box center [336, 36] width 48 height 9
click at [283, 42] on button "In tem 100mm" at bounding box center [265, 37] width 56 height 14
click at [142, 9] on button at bounding box center [146, 9] width 12 height 12
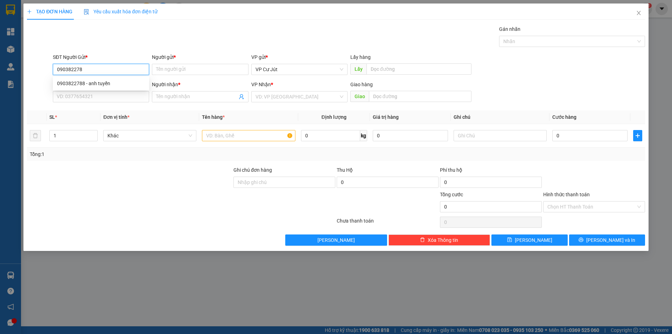
type input "0903822788"
click at [105, 83] on div "0903822788 - anh tuyền" at bounding box center [101, 83] width 88 height 8
type input "anh tuyền"
type input "0903822788"
type input "anh tuyền"
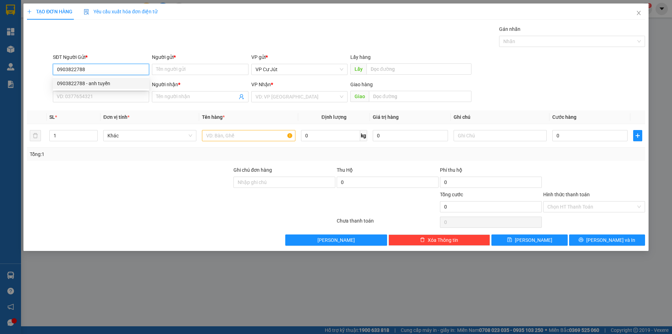
type input "ship"
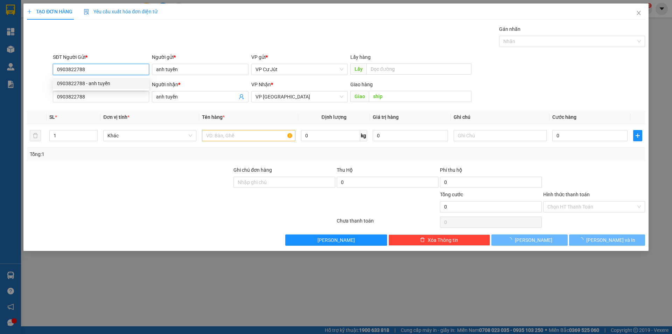
type input "30.000"
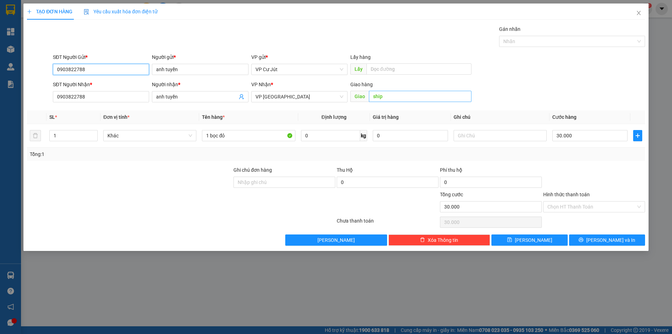
type input "0903822788"
type input "35 nghĩa phát Tân Bình"
drag, startPoint x: 504, startPoint y: 80, endPoint x: 481, endPoint y: 85, distance: 23.3
click at [503, 80] on form "SĐT Người Gửi * 0903822788 Người gửi * anh tuyền VP gửi * VP Cư Jút Lấy hàng Lấ…" at bounding box center [336, 79] width 618 height 52
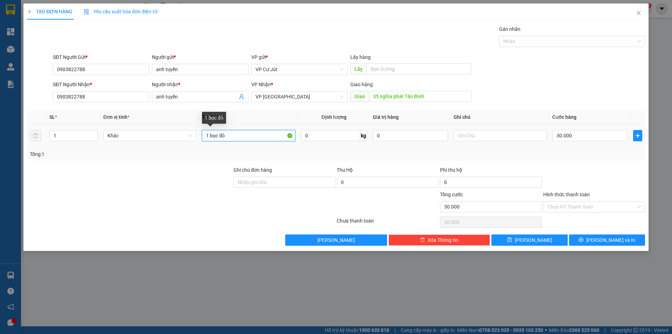
drag, startPoint x: 225, startPoint y: 133, endPoint x: 197, endPoint y: 135, distance: 27.7
click at [197, 135] on tr "1 Khác 1 bọc đỏ 0 kg 0 30.000" at bounding box center [336, 135] width 618 height 23
type input "TX"
drag, startPoint x: 513, startPoint y: 92, endPoint x: 531, endPoint y: 109, distance: 24.8
click at [516, 95] on div "SĐT Người Nhận * 0903822788 Người nhận * anh tuyền VP Nhận * VP Sài Gòn Giao hà…" at bounding box center [348, 93] width 595 height 25
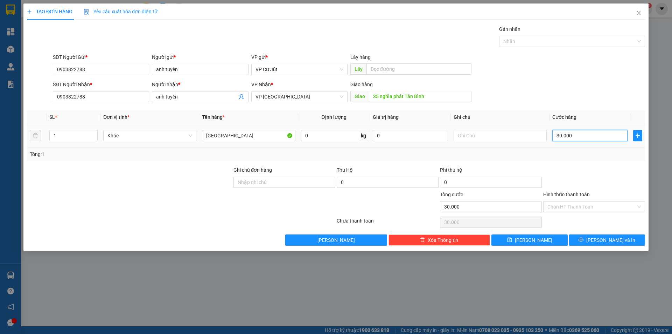
click at [579, 138] on input "30.000" at bounding box center [589, 135] width 75 height 11
click at [615, 239] on span "[PERSON_NAME] và In" at bounding box center [610, 240] width 49 height 8
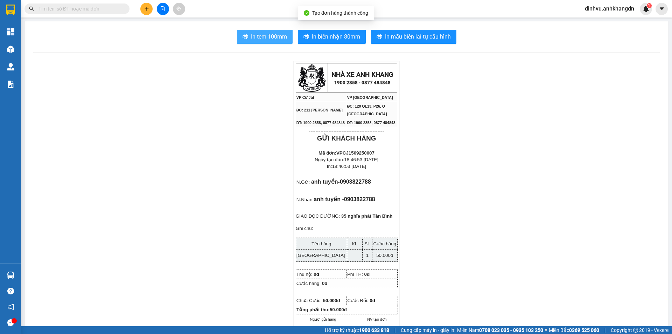
click at [285, 43] on button "In tem 100mm" at bounding box center [265, 37] width 56 height 14
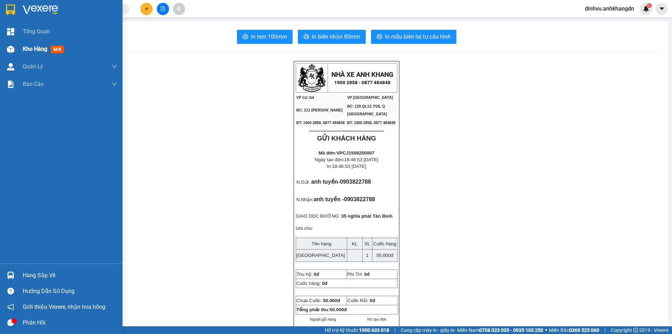
click at [28, 46] on span "Kho hàng" at bounding box center [35, 49] width 25 height 7
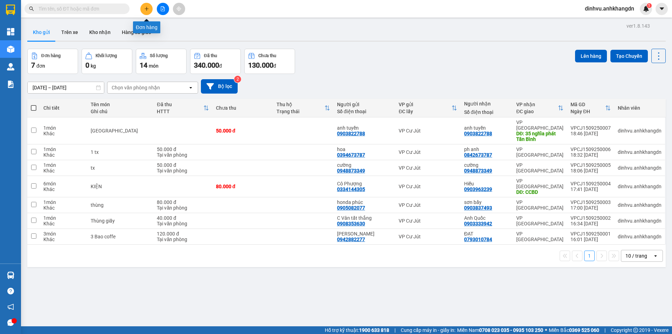
click at [142, 8] on button at bounding box center [146, 9] width 12 height 12
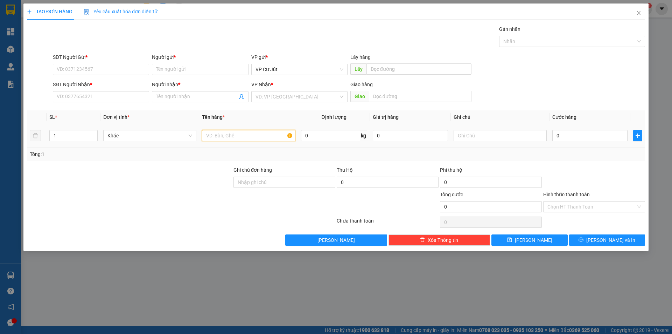
click at [265, 137] on input "text" at bounding box center [248, 135] width 93 height 11
type input "TG"
click at [298, 99] on input "search" at bounding box center [297, 96] width 83 height 11
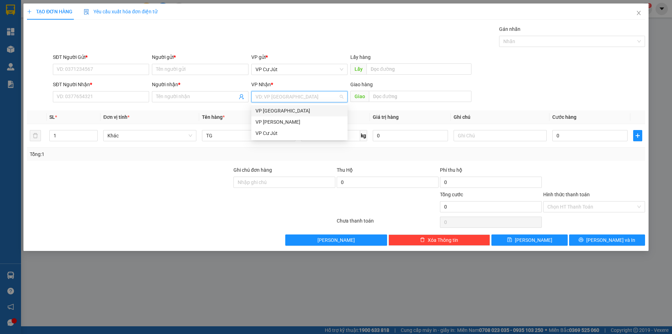
click at [288, 110] on div "VP [GEOGRAPHIC_DATA]" at bounding box center [300, 111] width 88 height 8
click at [573, 86] on div "SĐT Người Nhận * VD: 0377654321 Người nhận * Tên người nhận VP Nhận * VP Sài Gò…" at bounding box center [348, 93] width 595 height 25
click at [581, 127] on td "0" at bounding box center [590, 135] width 81 height 23
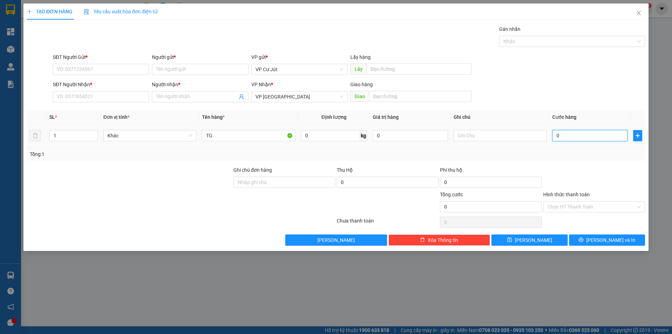
click at [581, 131] on input "0" at bounding box center [589, 135] width 75 height 11
type input "30"
type input "300"
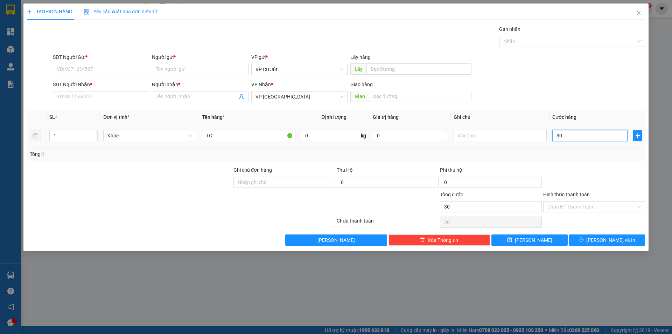
type input "300"
type input "3.000"
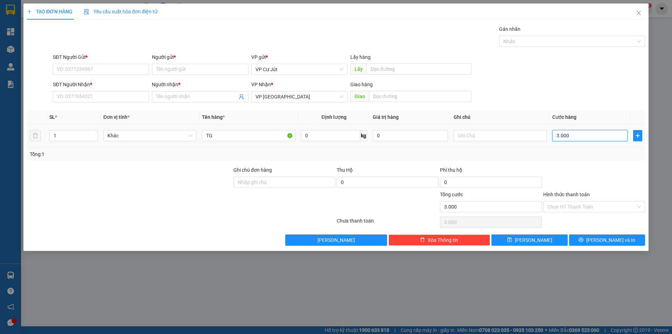
type input "30.000"
type input "3.000"
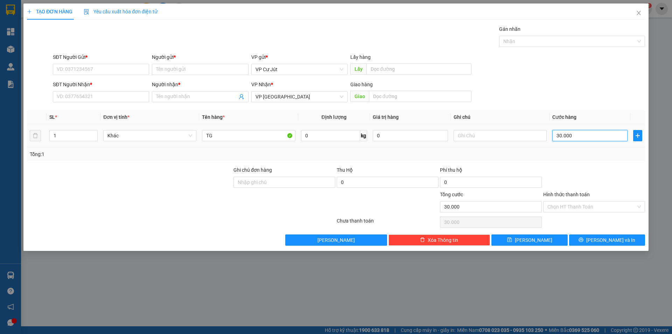
type input "3.000"
type input "300"
type input "30"
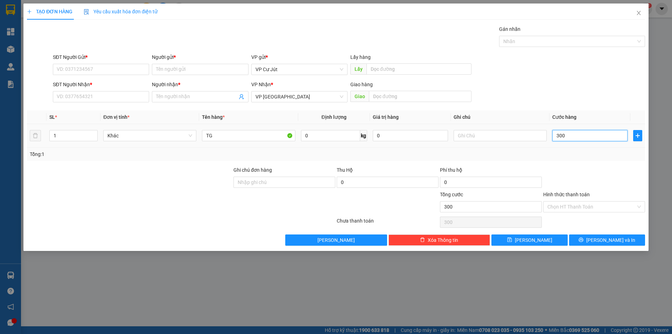
type input "30"
type input "3"
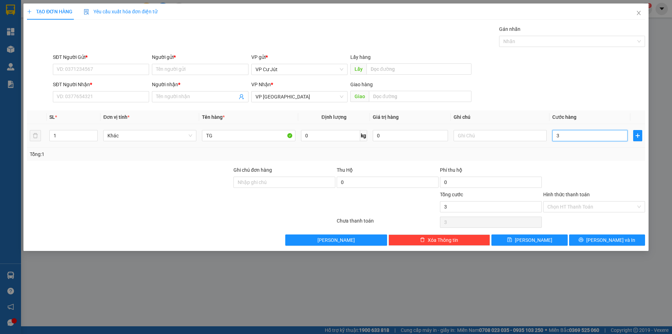
type input "0"
type input "04"
type input "4"
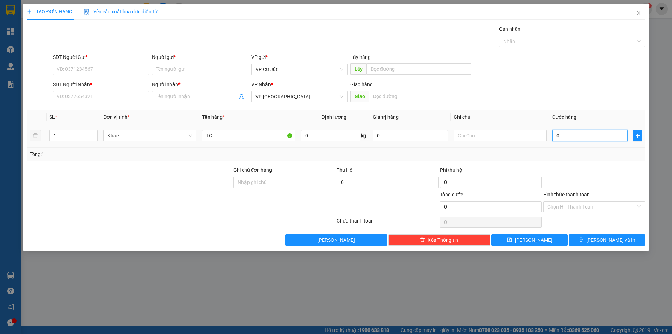
type input "4"
type input "040"
type input "40"
type input "0.400"
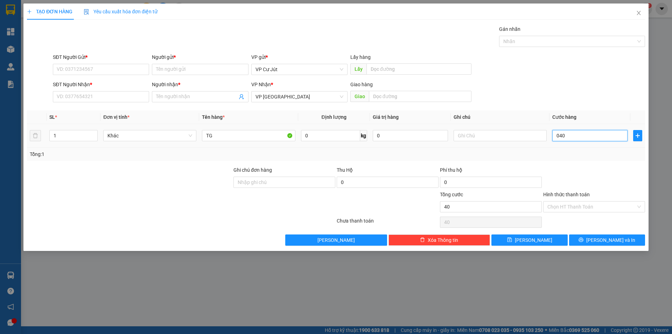
type input "400"
type input "0.400="
type input "0"
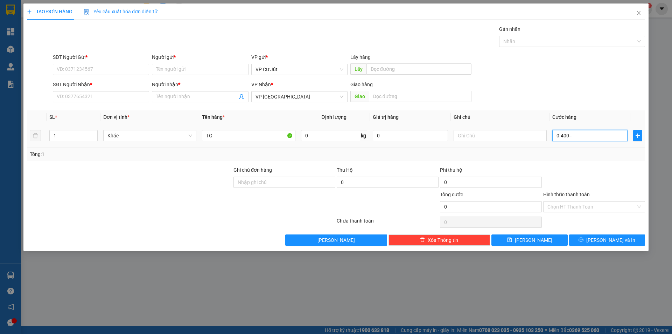
type input "0.400"
type input "400"
type input "040"
type input "40"
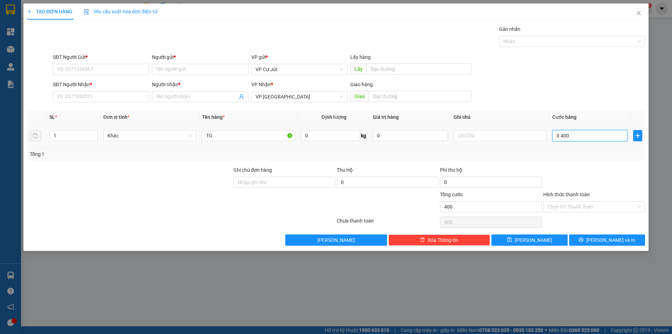
type input "40"
type input "04"
type input "4"
type input "0"
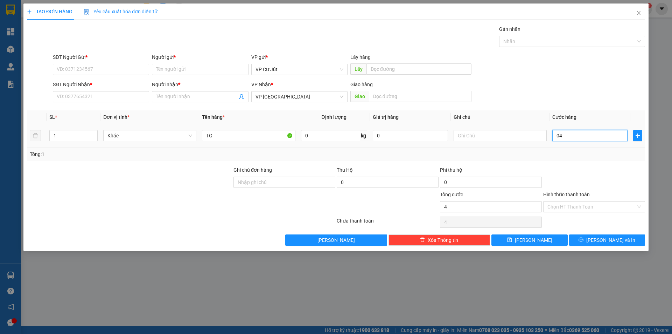
type input "0"
type input "40"
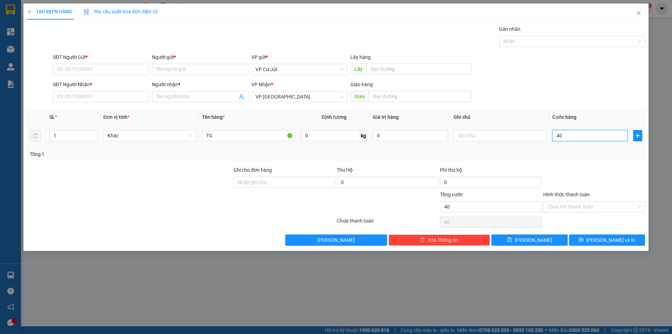
type input "400"
type input "4.000"
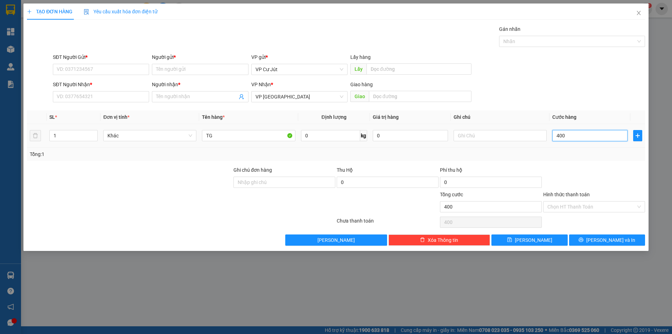
type input "4.000"
type input "40.000"
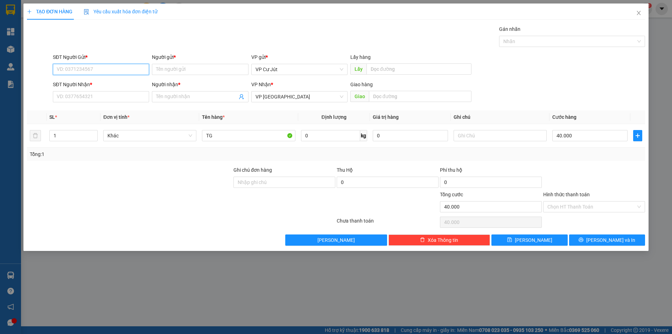
click at [104, 65] on input "SĐT Người Gửi *" at bounding box center [101, 69] width 96 height 11
type input "0796596623"
click at [103, 89] on div "0796596623 0796596623 - LOAN" at bounding box center [101, 83] width 96 height 14
click at [104, 87] on div "SĐT Người Nhận *" at bounding box center [101, 85] width 96 height 8
click at [104, 91] on input "SĐT Người Nhận *" at bounding box center [101, 96] width 96 height 11
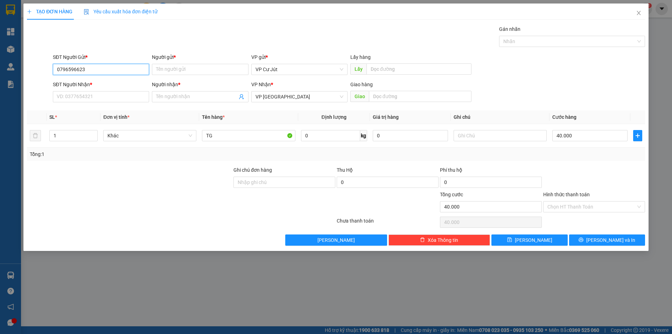
click at [109, 68] on input "0796596623" at bounding box center [101, 69] width 96 height 11
click at [104, 82] on div "0796596623 - LOAN" at bounding box center [101, 83] width 88 height 8
type input "LOAN"
click at [105, 100] on input "SĐT Người Nhận *" at bounding box center [101, 96] width 96 height 11
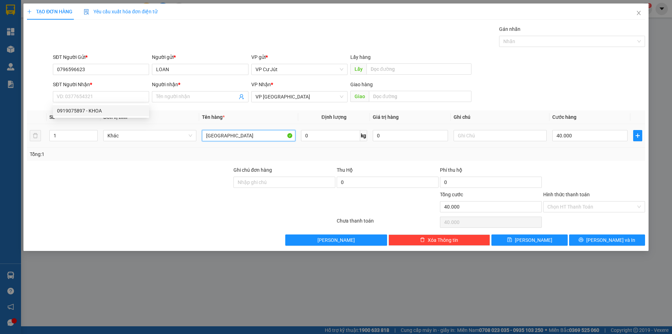
click at [226, 134] on input "TX" at bounding box center [248, 135] width 93 height 11
type input "TG"
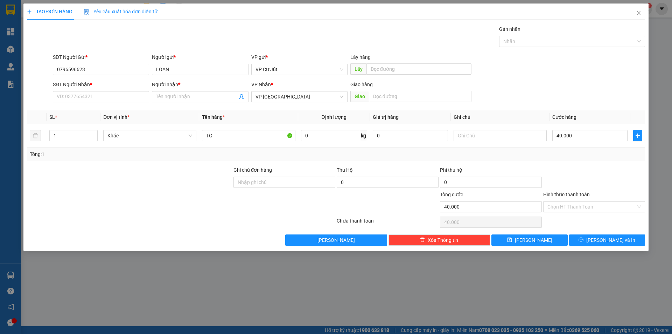
click at [242, 40] on div "Gán nhãn Nhãn" at bounding box center [348, 37] width 595 height 25
click at [121, 94] on input "SĐT Người Nhận *" at bounding box center [101, 96] width 96 height 11
click at [118, 107] on div "0919075897 - KHOA" at bounding box center [101, 111] width 88 height 8
type input "0919075897"
type input "KHOA"
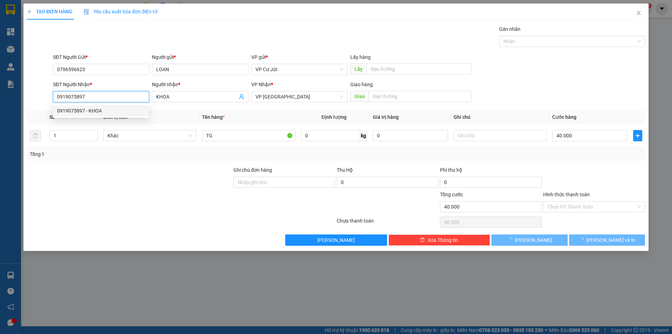
type input "TX"
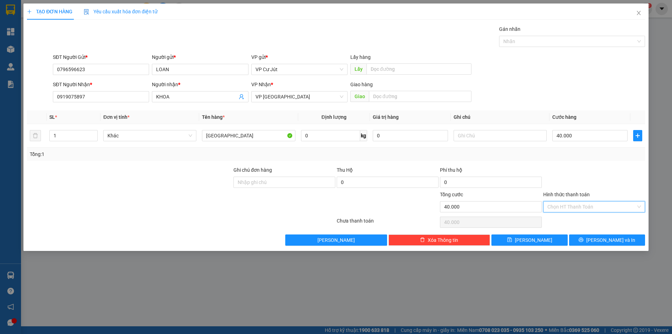
click at [588, 206] on input "Hình thức thanh toán" at bounding box center [591, 206] width 89 height 11
click at [587, 217] on div "Tại văn phòng" at bounding box center [593, 221] width 93 height 8
click at [592, 175] on div at bounding box center [594, 178] width 103 height 25
click at [583, 239] on icon "printer" at bounding box center [581, 239] width 5 height 5
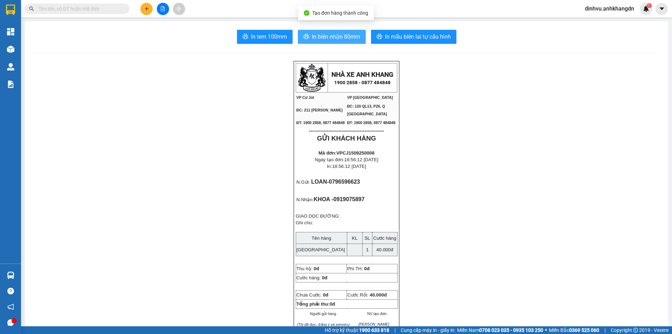
click at [333, 35] on span "In biên nhận 80mm" at bounding box center [336, 36] width 48 height 9
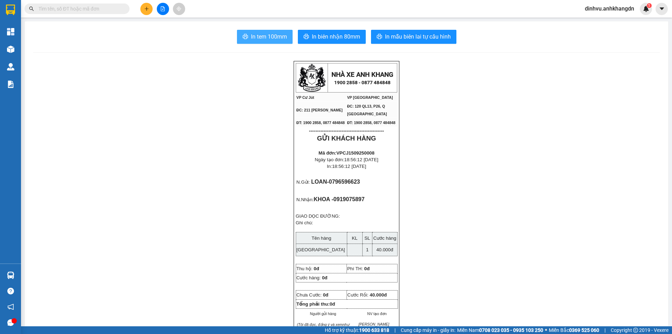
click at [260, 31] on button "In tem 100mm" at bounding box center [265, 37] width 56 height 14
click at [161, 11] on icon "file-add" at bounding box center [163, 8] width 4 height 5
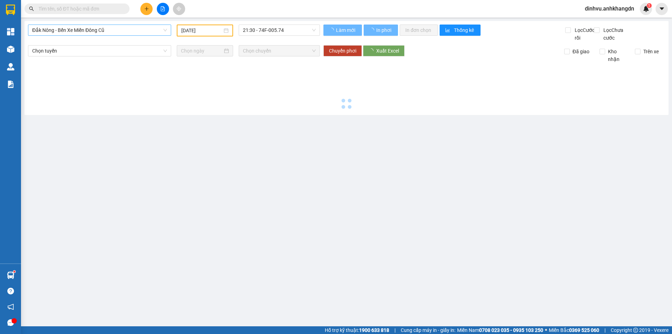
click at [126, 33] on span "Đắk Nông - Bến Xe Miền Đông Cũ" at bounding box center [99, 30] width 135 height 11
type input "[DATE]"
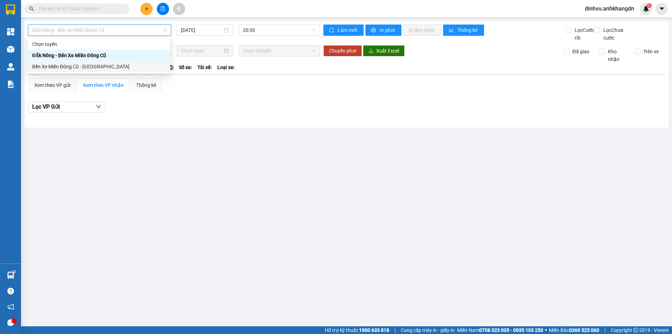
click at [99, 64] on div "Bến Xe Miền Đông Cũ - [GEOGRAPHIC_DATA]" at bounding box center [99, 67] width 134 height 8
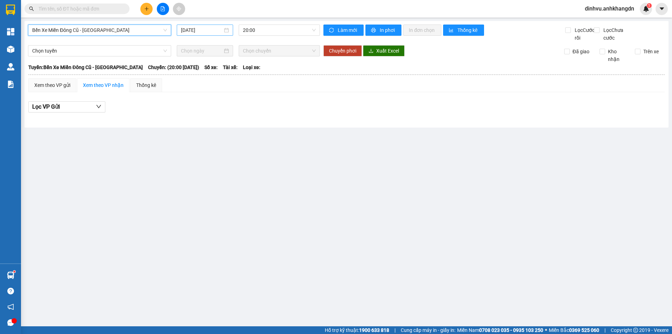
click at [208, 34] on div "[DATE]" at bounding box center [205, 30] width 56 height 11
click at [210, 32] on input "[DATE]" at bounding box center [202, 30] width 42 height 8
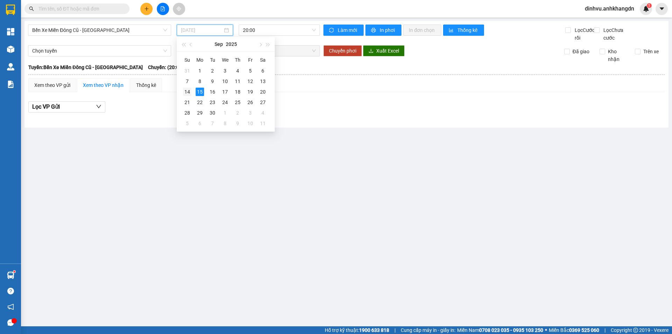
click at [185, 92] on div "14" at bounding box center [187, 92] width 8 height 8
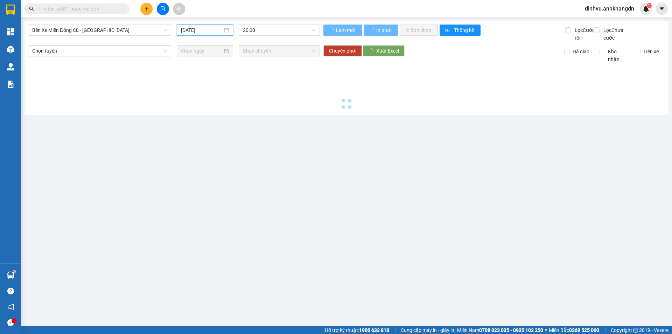
type input "[DATE]"
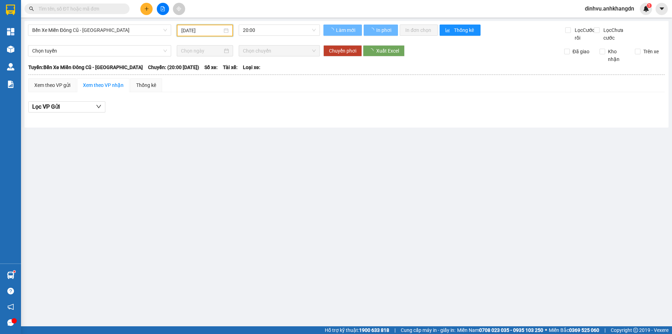
click at [255, 31] on span "20:00" at bounding box center [279, 30] width 73 height 11
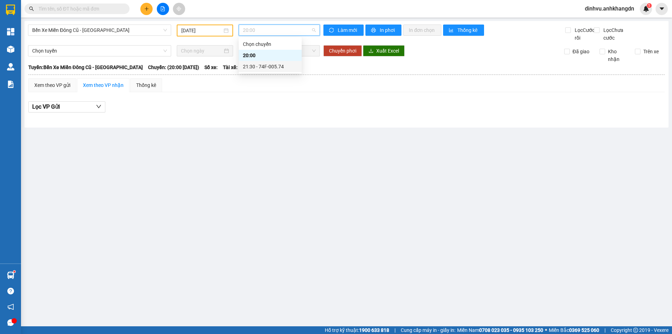
drag, startPoint x: 261, startPoint y: 65, endPoint x: 188, endPoint y: 55, distance: 74.0
click at [261, 66] on div "21:30 - 74F-005.74" at bounding box center [270, 67] width 55 height 8
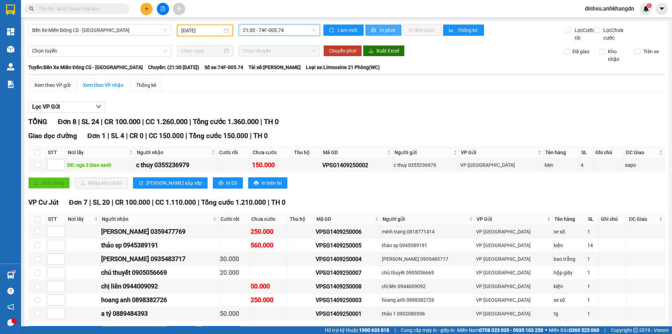
click at [390, 34] on span "In phơi" at bounding box center [388, 30] width 16 height 8
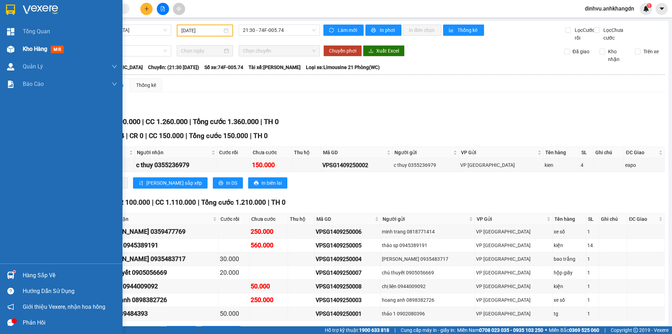
click at [14, 47] on img at bounding box center [10, 49] width 7 height 7
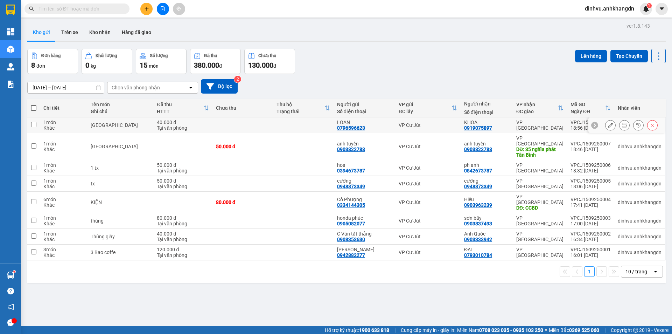
click at [608, 124] on icon at bounding box center [610, 125] width 5 height 5
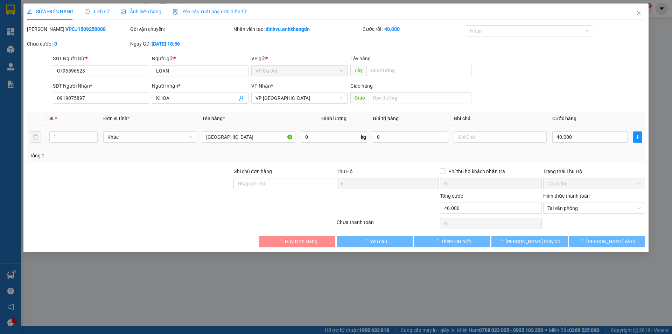
type input "0796596623"
type input "LOAN"
type input "0919075897"
type input "KHOA"
type input "40.000"
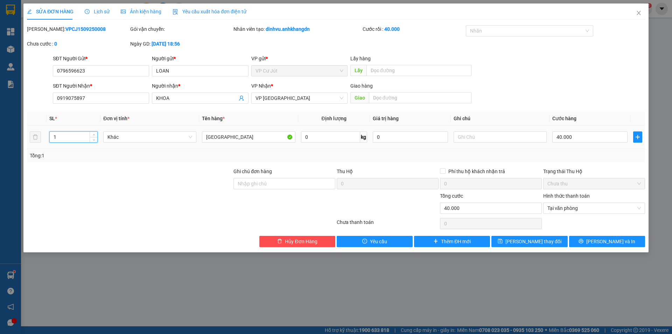
click at [79, 139] on input "1" at bounding box center [74, 137] width 48 height 11
type input "2"
click at [230, 130] on div "TX" at bounding box center [248, 137] width 93 height 14
click at [234, 136] on input "TX" at bounding box center [248, 136] width 93 height 11
type input "TX+TG"
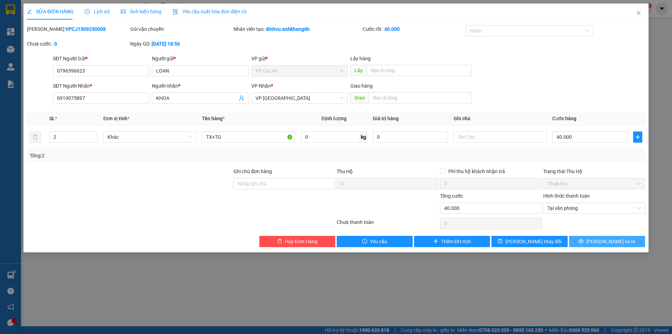
click at [583, 240] on icon "printer" at bounding box center [581, 240] width 5 height 5
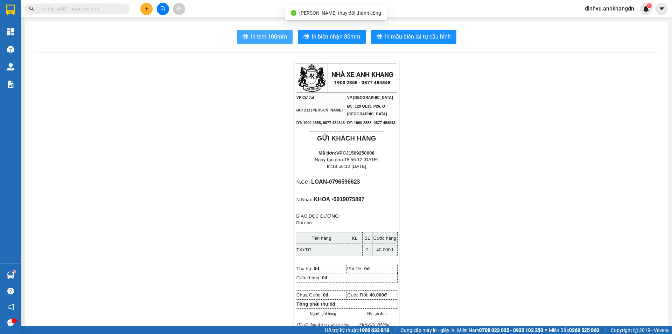
click at [270, 38] on span "In tem 100mm" at bounding box center [269, 36] width 36 height 9
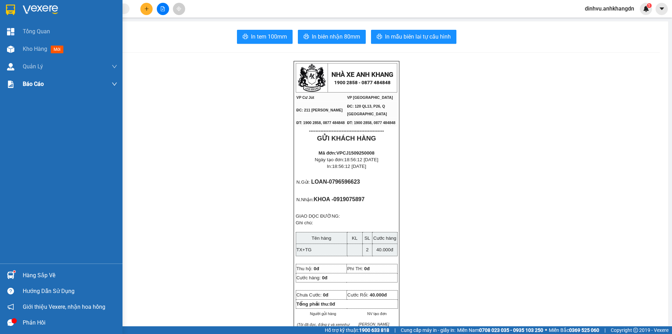
click at [34, 44] on div "Kho hàng mới" at bounding box center [44, 48] width 43 height 9
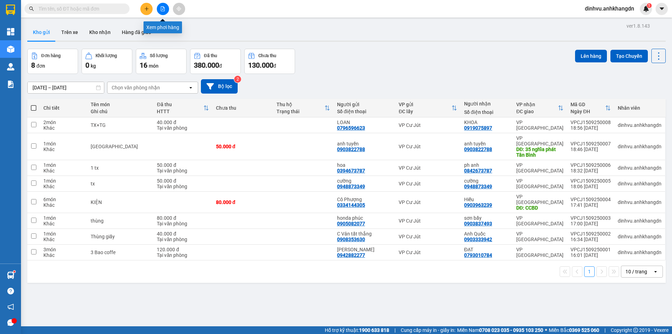
click at [164, 11] on icon "file-add" at bounding box center [162, 8] width 5 height 5
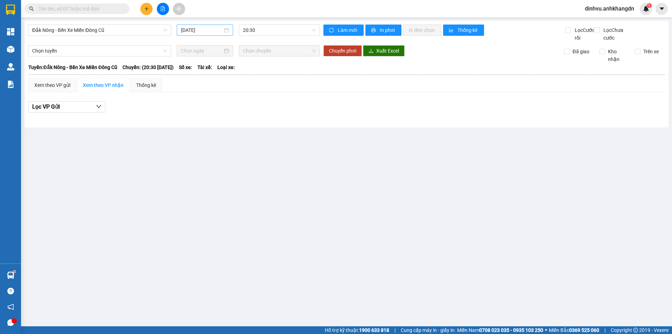
click at [205, 30] on input "[DATE]" at bounding box center [202, 30] width 42 height 8
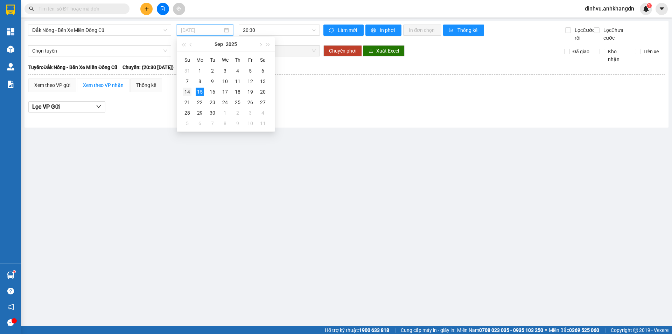
click at [187, 89] on div "14" at bounding box center [187, 92] width 8 height 8
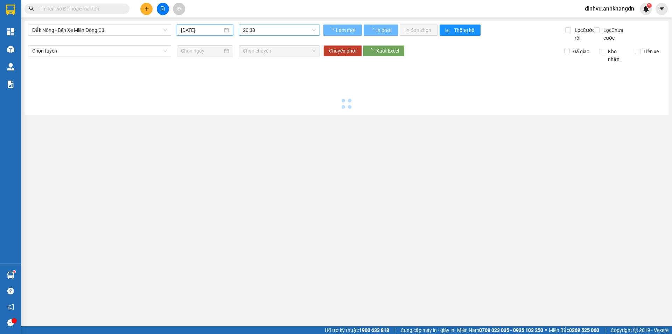
type input "[DATE]"
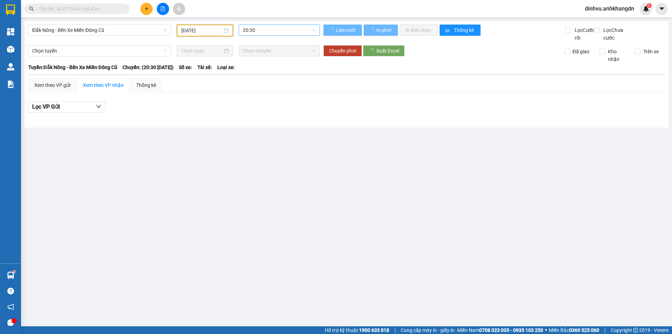
click at [288, 30] on span "20:30" at bounding box center [279, 30] width 73 height 11
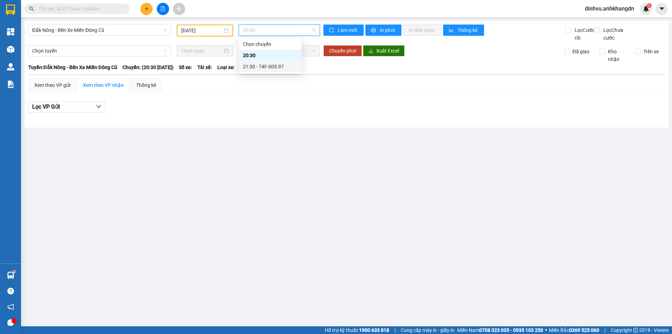
click at [272, 66] on div "21:30 - 74F-005.97" at bounding box center [270, 67] width 55 height 8
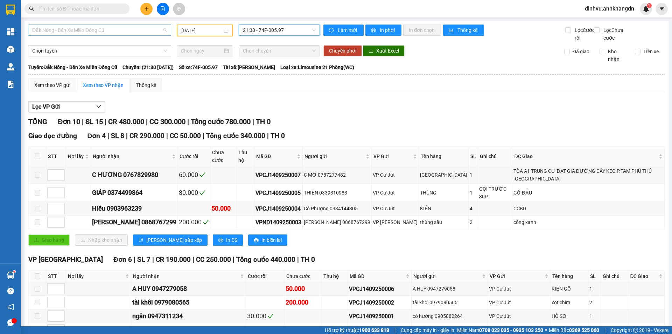
click at [149, 30] on span "Đắk Nông - Bến Xe Miền Đông Cũ" at bounding box center [99, 30] width 135 height 11
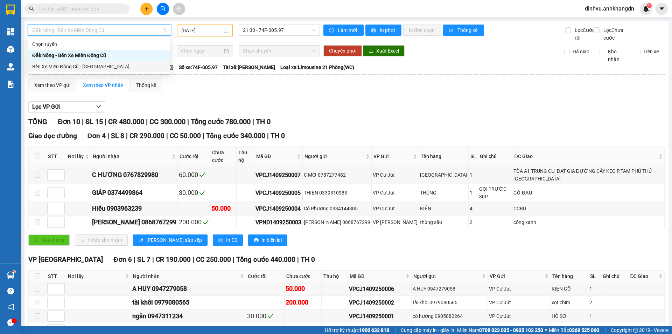
click at [104, 68] on div "Bến Xe Miền Đông Cũ - [GEOGRAPHIC_DATA]" at bounding box center [99, 67] width 134 height 8
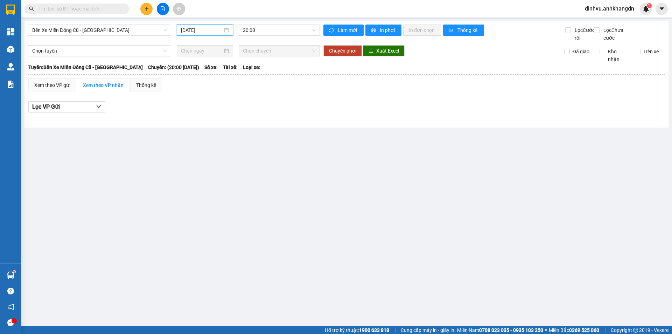
click at [208, 29] on input "[DATE]" at bounding box center [202, 30] width 42 height 8
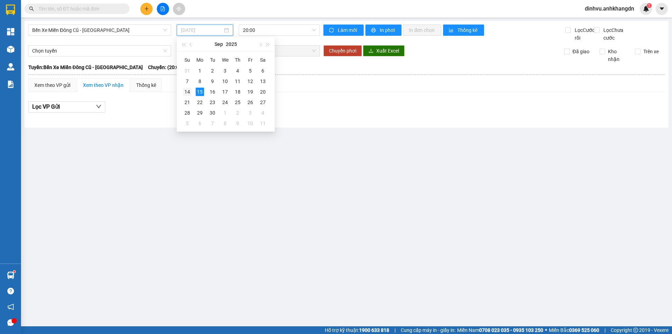
click at [187, 91] on div "14" at bounding box center [187, 92] width 8 height 8
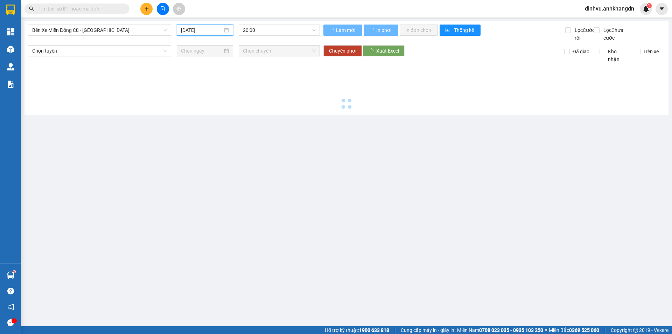
type input "[DATE]"
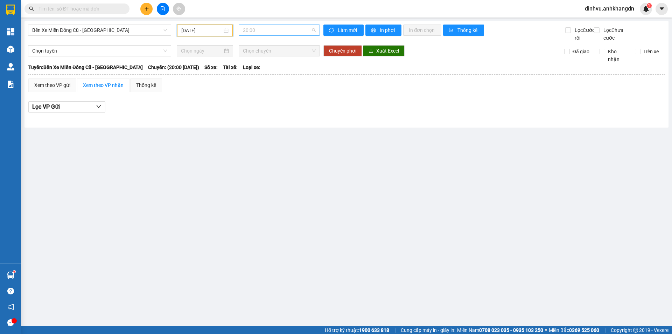
click at [272, 26] on span "20:00" at bounding box center [279, 30] width 73 height 11
click at [270, 63] on div "21:30 - 74F-005.74" at bounding box center [270, 67] width 55 height 8
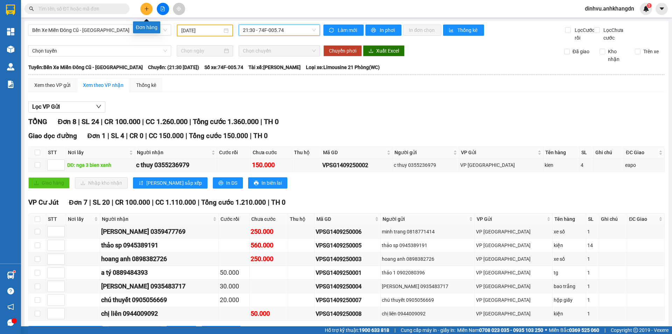
click at [145, 7] on icon "plus" at bounding box center [146, 8] width 5 height 5
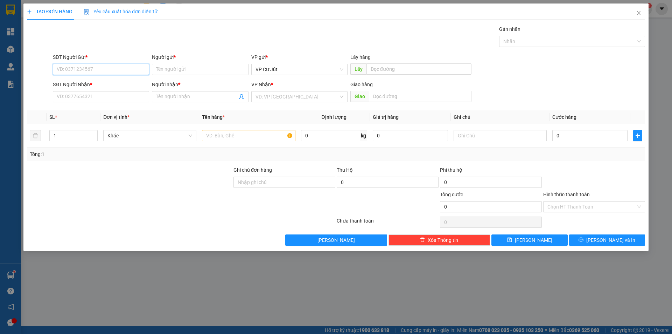
click at [95, 71] on input "SĐT Người Gửi *" at bounding box center [101, 69] width 96 height 11
type input "2"
type input "7"
click at [168, 68] on input "Người gửi *" at bounding box center [200, 69] width 96 height 11
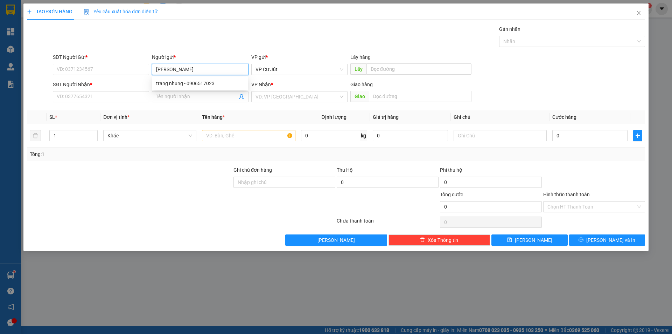
type input "TRANG NHUNG"
drag, startPoint x: 200, startPoint y: 65, endPoint x: 154, endPoint y: 70, distance: 45.7
click at [154, 70] on input "TRANG NHUNG" at bounding box center [200, 69] width 96 height 11
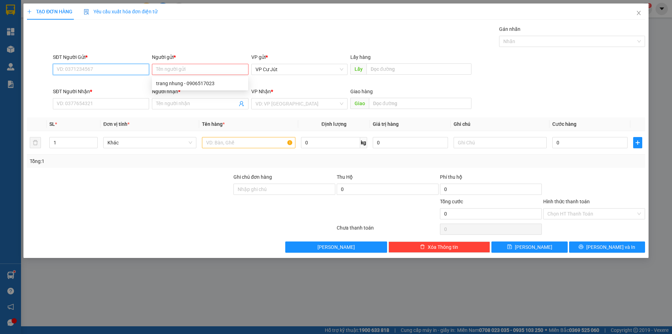
click at [106, 72] on input "SĐT Người Gửi *" at bounding box center [101, 69] width 96 height 11
drag, startPoint x: 100, startPoint y: 70, endPoint x: 29, endPoint y: 69, distance: 71.1
click at [29, 69] on div "SĐT Người Gửi * 0929594046 0929594046 Người gửi * Tên người gửi Tên không hợp l…" at bounding box center [336, 69] width 620 height 32
type input "0929594046"
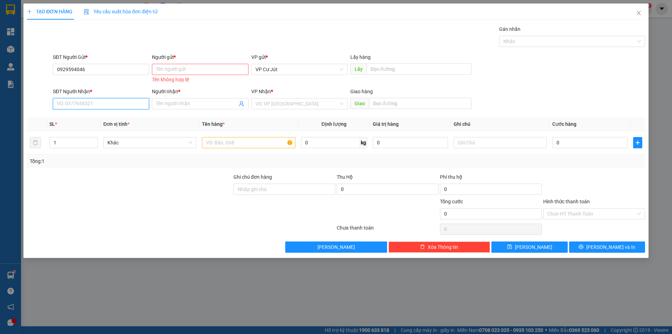
click at [82, 103] on input "SĐT Người Nhận *" at bounding box center [101, 103] width 96 height 11
paste input "0929594046"
type input "0929594046"
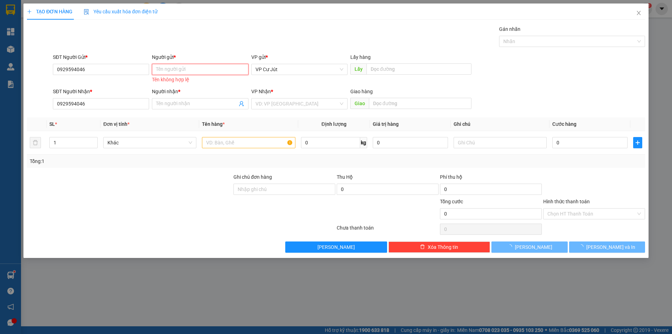
click at [191, 68] on input "Người gửi *" at bounding box center [200, 69] width 96 height 11
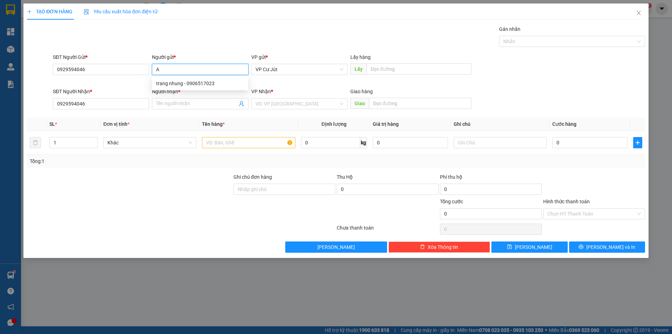
type input "A"
click at [212, 37] on div "Gán nhãn Nhãn" at bounding box center [348, 37] width 595 height 25
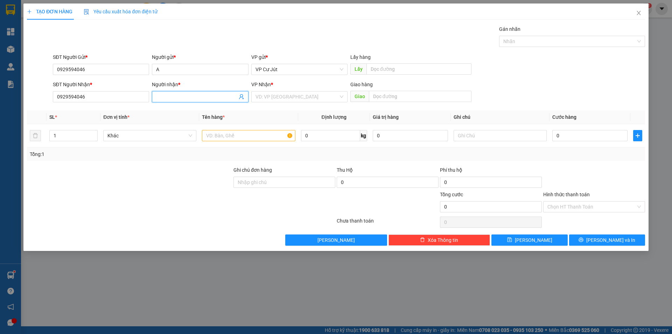
click at [181, 97] on input "Người nhận *" at bounding box center [196, 97] width 81 height 8
type input "A"
click at [209, 17] on div "TẠO ĐƠN HÀNG Yêu cầu xuất hóa đơn điện tử" at bounding box center [336, 12] width 618 height 16
click at [231, 139] on input "text" at bounding box center [248, 135] width 93 height 11
type input "CHÓ"
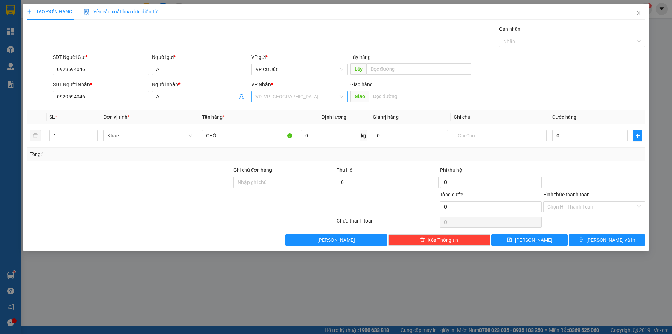
click at [280, 100] on input "search" at bounding box center [297, 96] width 83 height 11
drag, startPoint x: 280, startPoint y: 108, endPoint x: 445, endPoint y: 132, distance: 166.9
click at [282, 109] on div "VP [GEOGRAPHIC_DATA]" at bounding box center [300, 111] width 88 height 8
click at [481, 135] on input "text" at bounding box center [500, 135] width 93 height 11
type input "K BAO CHẾT"
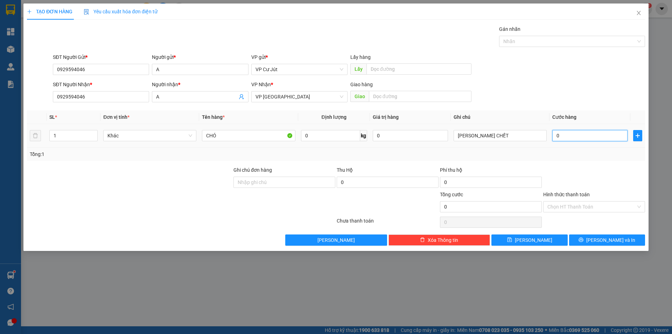
click at [577, 136] on input "0" at bounding box center [589, 135] width 75 height 11
click at [553, 100] on div "SĐT Người Nhận * 0929594046 Người nhận * A VP Nhận * VP Sài Gòn Giao hàng Giao" at bounding box center [348, 93] width 595 height 25
click at [583, 235] on button "[PERSON_NAME] và In" at bounding box center [607, 239] width 76 height 11
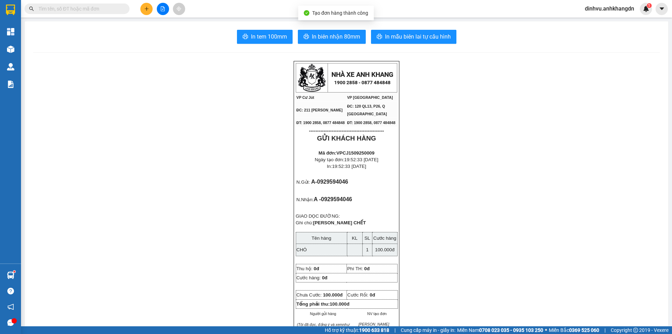
click at [148, 11] on icon "plus" at bounding box center [146, 8] width 5 height 5
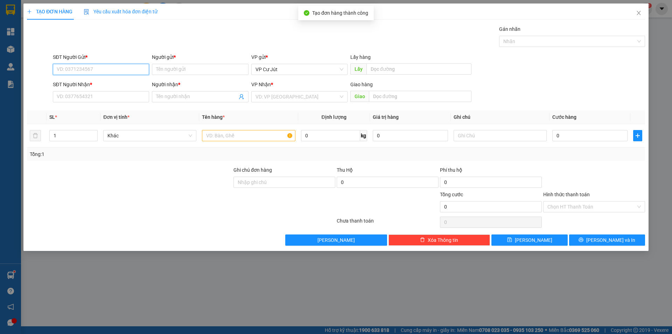
click at [120, 67] on input "SĐT Người Gửi *" at bounding box center [101, 69] width 96 height 11
type input "4"
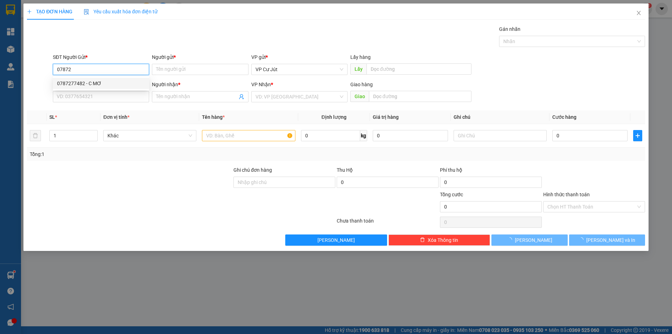
click at [109, 80] on div "0787277482 - C MƠ" at bounding box center [101, 83] width 88 height 8
type input "0787277482"
type input "C MƠ"
type input "0767829980"
type input "C HƯƠNG"
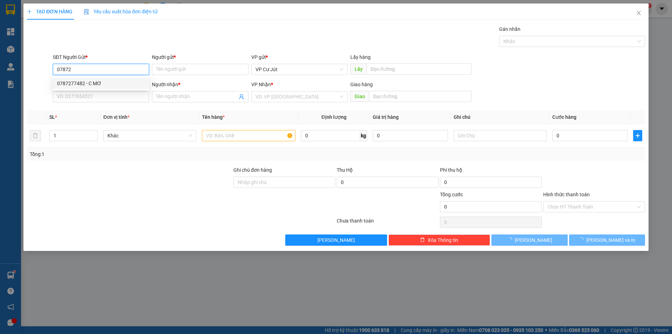
type input "TÒA A1 TRUNG CƯ ĐẠT GIA ĐƯỜNG CÂY KEO P.TAM PHÚ THỦ ĐỨC"
type input "60.000"
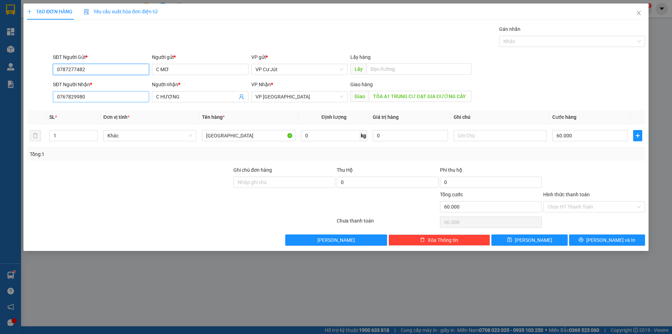
type input "0787277482"
drag, startPoint x: 111, startPoint y: 95, endPoint x: 43, endPoint y: 95, distance: 67.2
click at [43, 95] on div "SĐT Người Nhận * 0767829980 Người nhận * C HƯƠNG VP Nhận * VP Sài Gòn Giao hàng…" at bounding box center [336, 93] width 620 height 25
click at [43, 95] on div at bounding box center [39, 93] width 26 height 25
click at [63, 139] on input "1" at bounding box center [74, 135] width 48 height 11
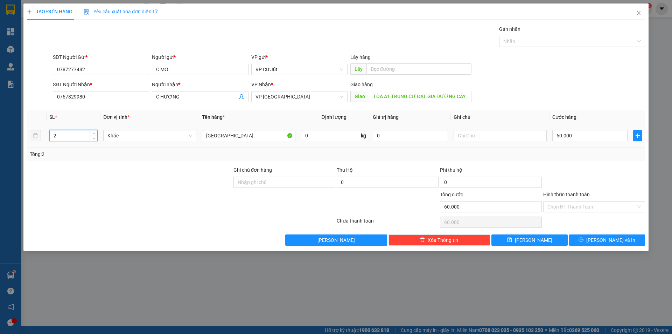
type input "2"
click at [220, 142] on div "TX" at bounding box center [248, 135] width 93 height 14
click at [221, 139] on input "TX" at bounding box center [248, 135] width 93 height 11
type input "TX + TG"
click at [608, 133] on input "60.000" at bounding box center [589, 135] width 75 height 11
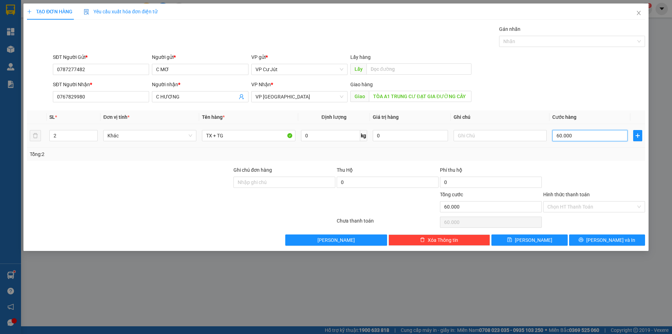
type input "0"
type input "80"
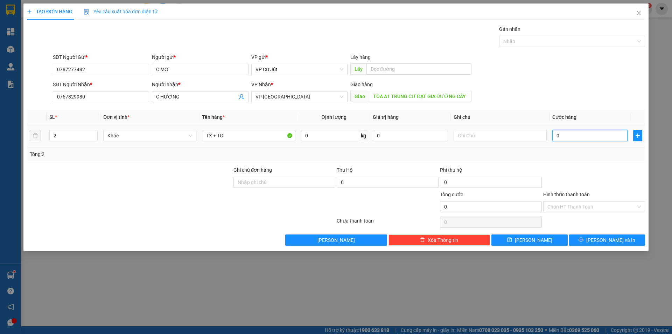
type input "80"
type input "800"
type input "8.000"
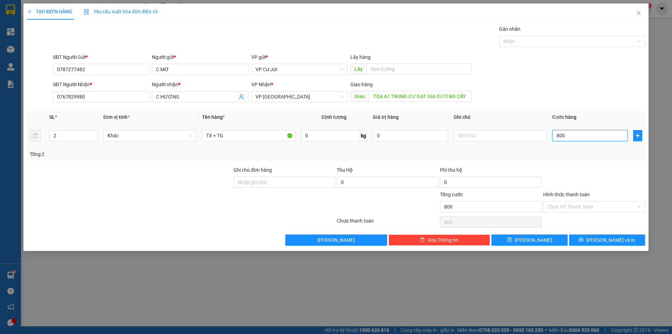
type input "8.000"
click at [578, 77] on div "SĐT Người Gửi * 0787277482 Người gửi * C MƠ VP gửi * VP Cư Jút Lấy hàng Lấy" at bounding box center [348, 65] width 595 height 25
click at [584, 132] on input "80.000" at bounding box center [589, 135] width 75 height 11
click at [575, 102] on div "SĐT Người Nhận * 0767829980 Người nhận * C HƯƠNG VP Nhận * VP Sài Gòn Giao hàng…" at bounding box center [348, 93] width 595 height 25
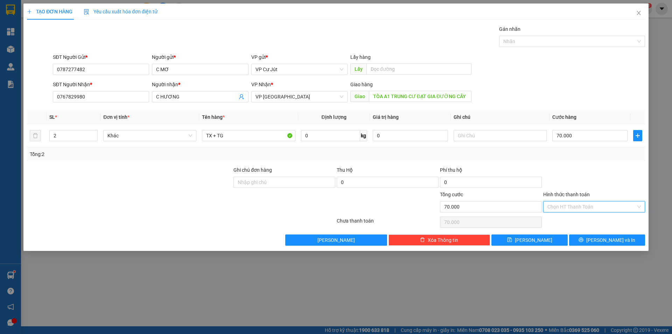
click at [583, 206] on input "Hình thức thanh toán" at bounding box center [591, 206] width 89 height 11
click at [582, 218] on div "Tại văn phòng" at bounding box center [593, 221] width 93 height 8
click at [564, 181] on div at bounding box center [594, 178] width 103 height 25
click at [581, 239] on button "[PERSON_NAME] và In" at bounding box center [607, 239] width 76 height 11
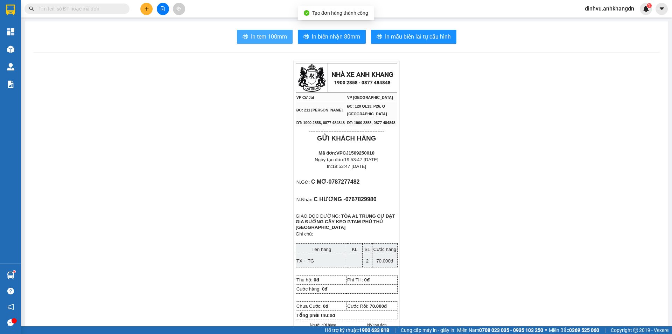
click at [273, 37] on span "In tem 100mm" at bounding box center [269, 36] width 36 height 9
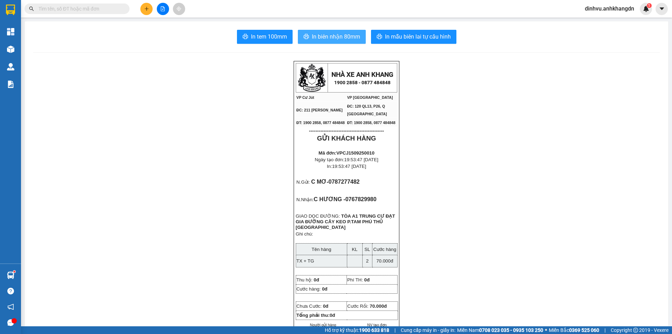
click at [349, 32] on button "In biên nhận 80mm" at bounding box center [332, 37] width 68 height 14
click at [165, 12] on button at bounding box center [163, 9] width 12 height 12
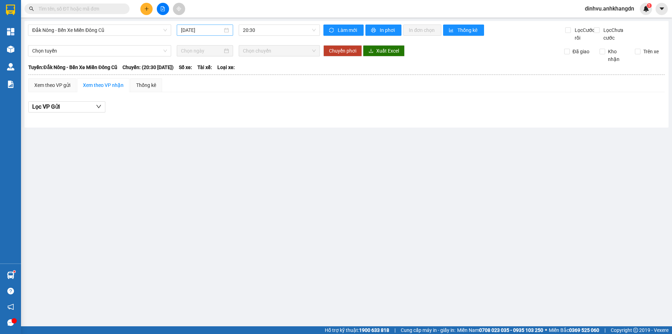
click at [212, 32] on input "[DATE]" at bounding box center [202, 30] width 42 height 8
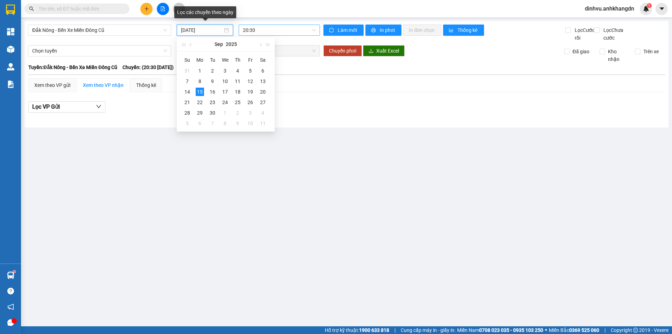
click at [265, 30] on span "20:30" at bounding box center [279, 30] width 73 height 11
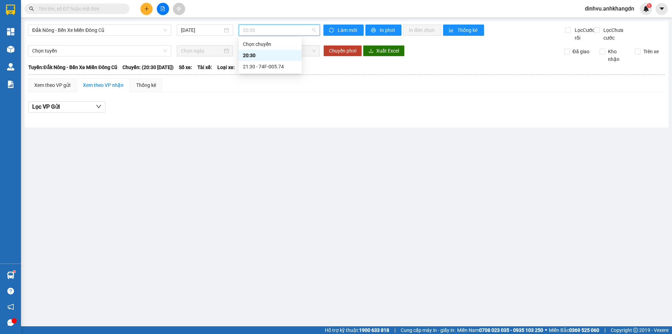
click at [272, 62] on div "21:30 - 74F-005.74" at bounding box center [270, 66] width 63 height 11
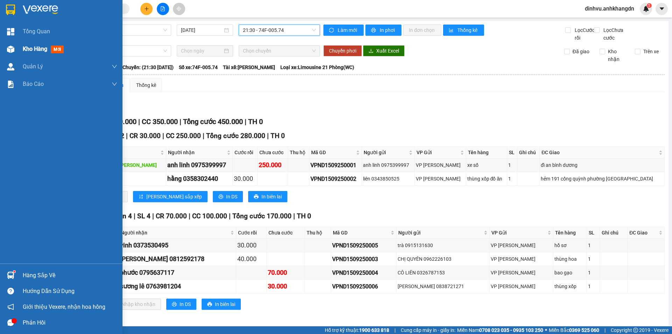
click at [15, 46] on div at bounding box center [11, 49] width 12 height 12
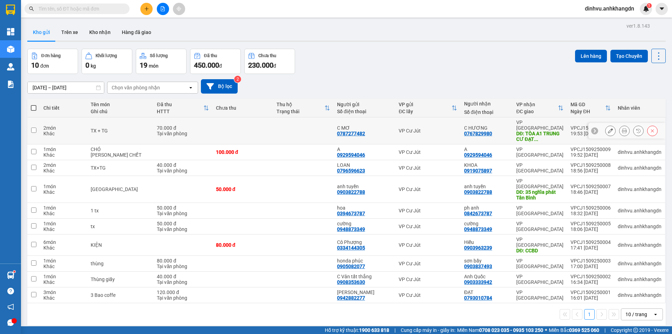
drag, startPoint x: 183, startPoint y: 116, endPoint x: 184, endPoint y: 130, distance: 14.4
click at [183, 117] on td "70.000 đ Tại văn phòng" at bounding box center [182, 130] width 59 height 27
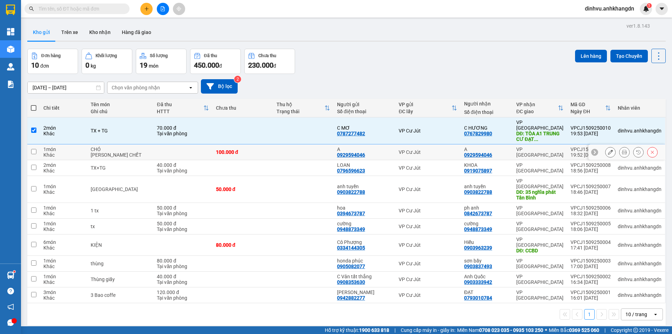
click at [186, 144] on td at bounding box center [182, 152] width 59 height 16
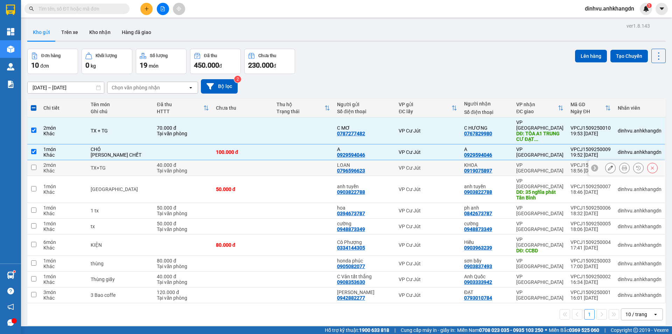
click at [178, 162] on div "40.000 đ" at bounding box center [183, 165] width 52 height 6
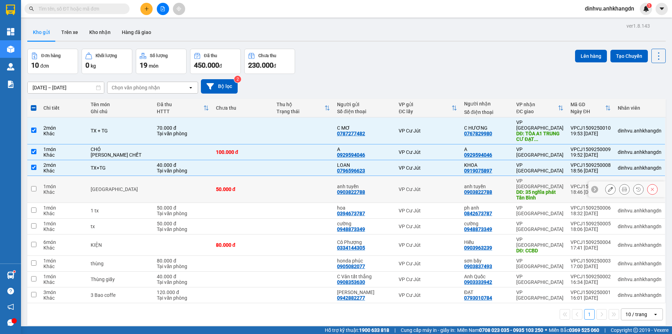
click at [179, 176] on td at bounding box center [182, 189] width 59 height 27
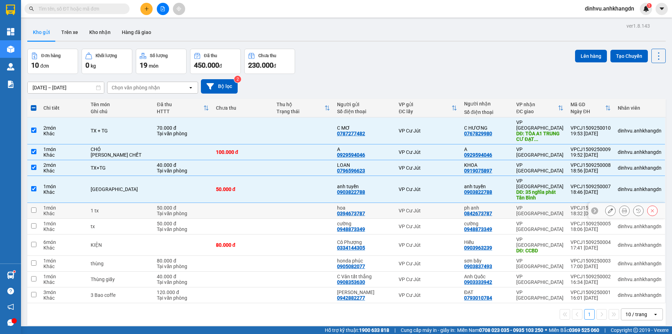
drag, startPoint x: 177, startPoint y: 186, endPoint x: 175, endPoint y: 203, distance: 17.9
click at [177, 205] on div "50.000 đ" at bounding box center [183, 208] width 52 height 6
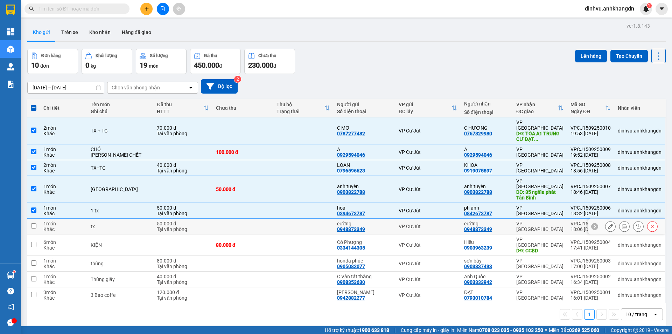
click at [175, 226] on div "Tại văn phòng" at bounding box center [183, 229] width 52 height 6
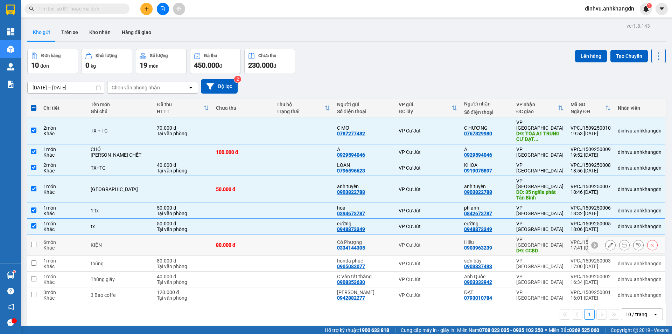
click at [184, 234] on td at bounding box center [182, 244] width 59 height 21
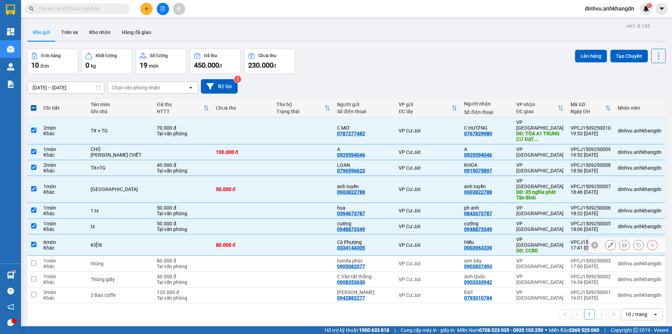
click at [182, 228] on tbody "2 món Khác TX + TG 70.000 đ Tại văn phòng C MƠ 0787277482 VP Cư Jút C HƯƠNG 076…" at bounding box center [346, 210] width 638 height 186
click at [182, 256] on td "80.000 đ Tại văn phòng" at bounding box center [182, 264] width 59 height 16
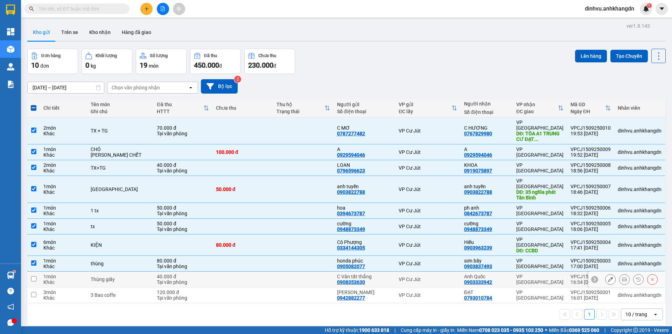
click at [182, 273] on div "40.000 đ" at bounding box center [183, 276] width 52 height 6
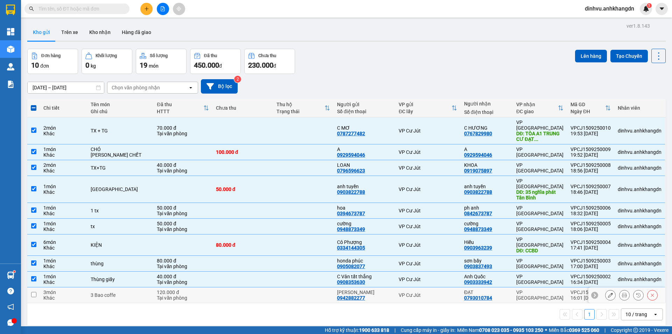
drag, startPoint x: 177, startPoint y: 265, endPoint x: 317, endPoint y: 173, distance: 167.4
click at [177, 289] on div "120.000 đ" at bounding box center [183, 292] width 52 height 6
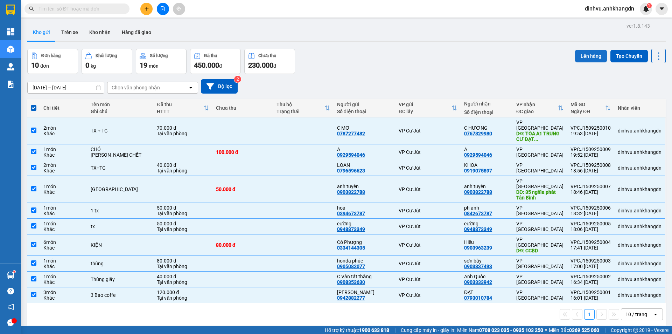
click at [575, 50] on button "Lên hàng" at bounding box center [591, 56] width 32 height 13
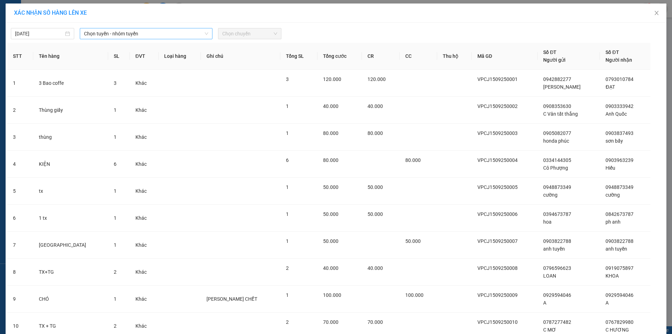
click at [113, 37] on span "Chọn tuyến - nhóm tuyến" at bounding box center [146, 33] width 124 height 11
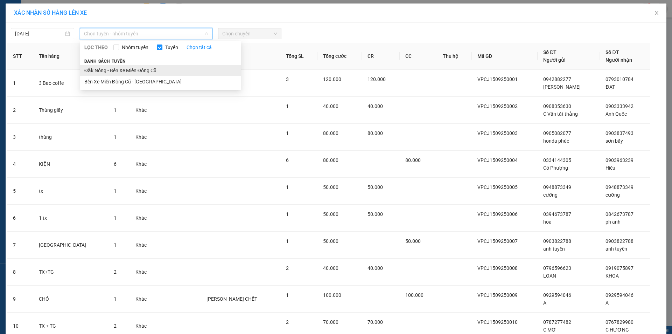
drag, startPoint x: 116, startPoint y: 68, endPoint x: 121, endPoint y: 68, distance: 5.3
click at [116, 68] on li "Đắk Nông - Bến Xe Miền Đông Cũ" at bounding box center [160, 70] width 161 height 11
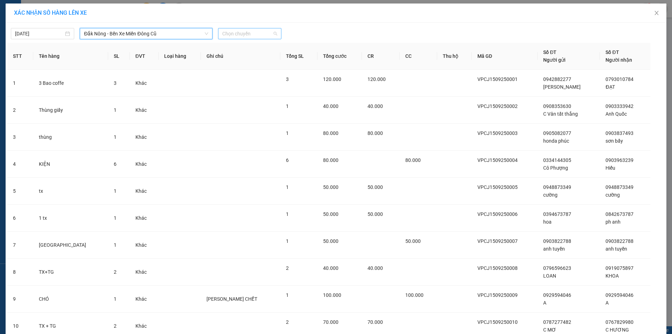
click at [235, 34] on span "Chọn chuyến" at bounding box center [249, 33] width 55 height 11
click at [240, 66] on div "21:30 - 74F-005.74" at bounding box center [247, 69] width 63 height 11
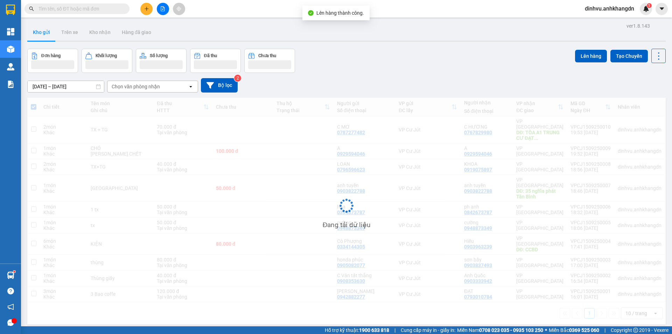
click at [166, 8] on button at bounding box center [163, 9] width 12 height 12
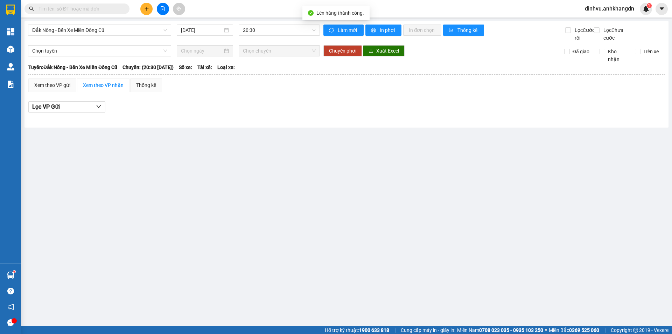
drag, startPoint x: 273, startPoint y: 32, endPoint x: 273, endPoint y: 37, distance: 4.9
click at [273, 33] on span "20:30" at bounding box center [279, 30] width 73 height 11
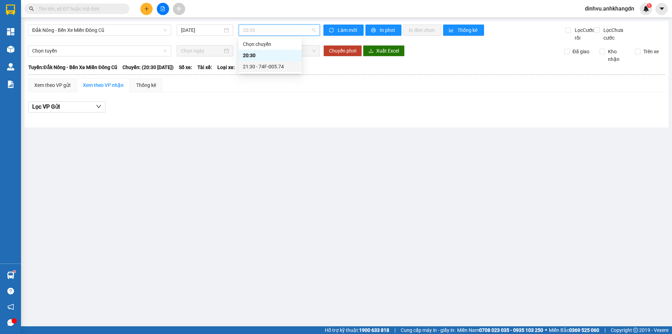
click at [278, 67] on div "21:30 - 74F-005.74" at bounding box center [270, 67] width 55 height 8
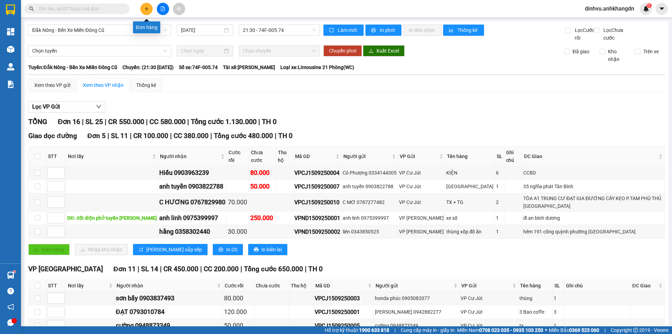
click at [147, 6] on icon "plus" at bounding box center [146, 8] width 5 height 5
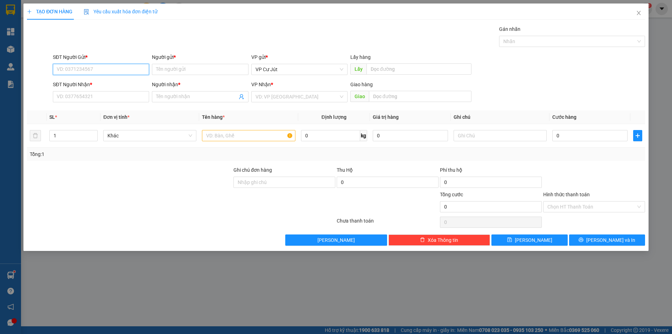
click at [113, 67] on input "SĐT Người Gửi *" at bounding box center [101, 69] width 96 height 11
drag, startPoint x: 113, startPoint y: 67, endPoint x: 50, endPoint y: 68, distance: 62.3
click at [50, 68] on div "SĐT Người Gửi * 0862374852 0862374852 Người gửi * Tên người gửi VP gửi * VP Cư …" at bounding box center [336, 65] width 620 height 25
click at [73, 98] on input "SĐT Người Nhận *" at bounding box center [101, 96] width 96 height 11
paste input "0862374852"
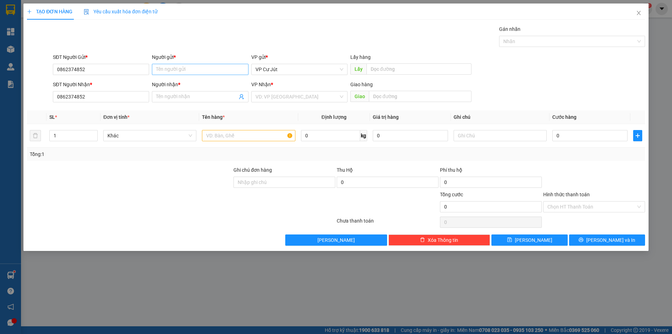
drag, startPoint x: 174, startPoint y: 57, endPoint x: 176, endPoint y: 65, distance: 8.2
click at [174, 60] on div "Người gửi *" at bounding box center [200, 57] width 96 height 8
click at [174, 64] on input "Người gửi *" at bounding box center [200, 69] width 96 height 11
click at [176, 66] on input "Người gửi *" at bounding box center [200, 69] width 96 height 11
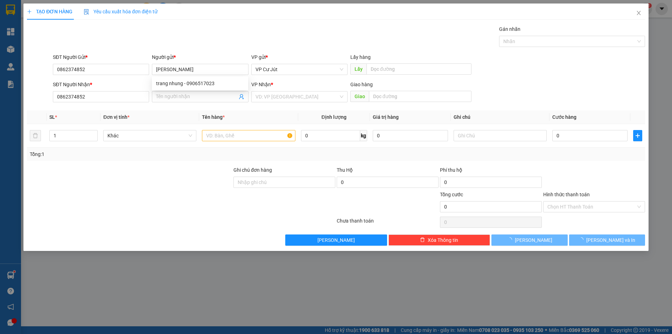
click at [191, 42] on div "Gán nhãn Nhãn" at bounding box center [348, 37] width 595 height 25
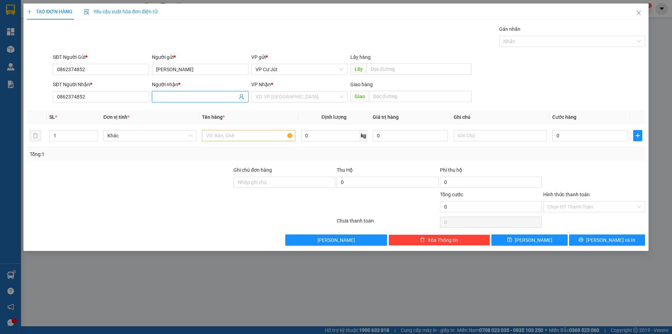
click at [161, 98] on input "Người nhận *" at bounding box center [196, 97] width 81 height 8
click at [214, 134] on input "text" at bounding box center [248, 135] width 93 height 11
click at [272, 97] on input "search" at bounding box center [297, 96] width 83 height 11
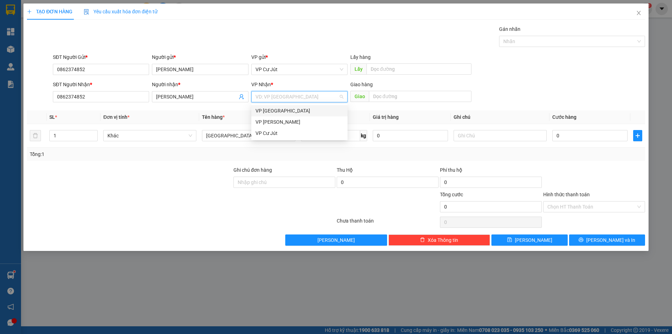
click at [281, 111] on div "VP [GEOGRAPHIC_DATA]" at bounding box center [300, 111] width 88 height 8
click at [326, 43] on div "Gán nhãn Nhãn" at bounding box center [348, 37] width 595 height 25
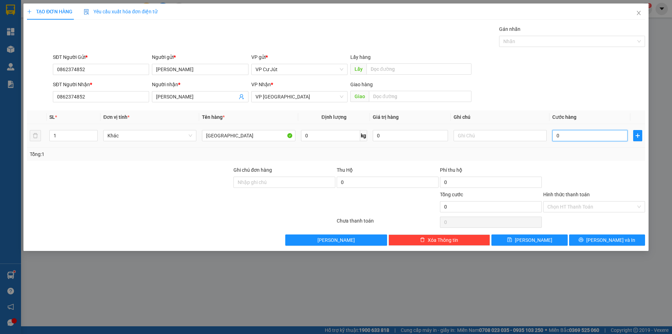
click at [558, 140] on input "0" at bounding box center [589, 135] width 75 height 11
click at [607, 240] on span "[PERSON_NAME] và In" at bounding box center [610, 240] width 49 height 8
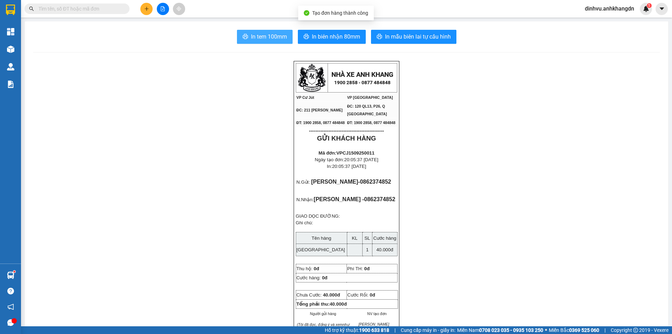
click at [246, 33] on button "In tem 100mm" at bounding box center [265, 37] width 56 height 14
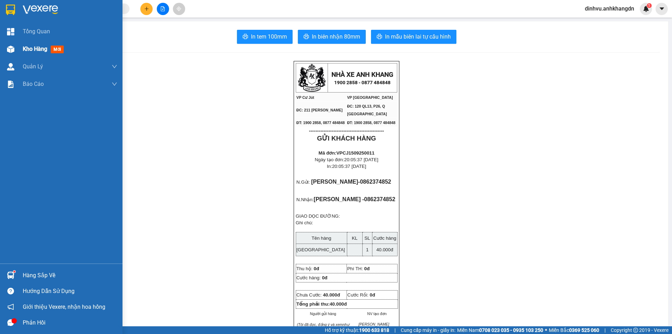
click at [18, 47] on div "Kho hàng mới" at bounding box center [61, 49] width 123 height 18
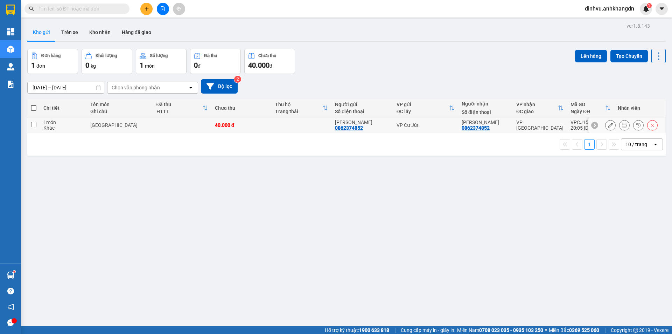
drag, startPoint x: 195, startPoint y: 123, endPoint x: 221, endPoint y: 119, distance: 26.9
click at [195, 123] on td at bounding box center [182, 125] width 58 height 16
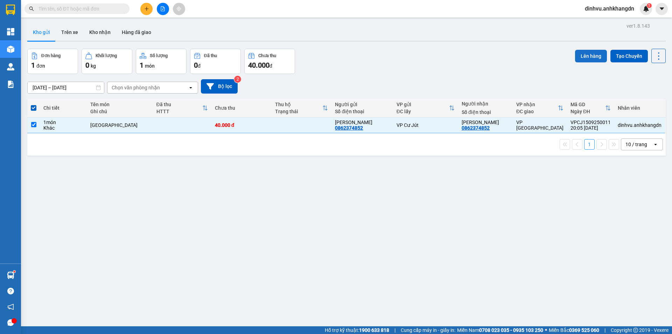
click at [580, 54] on button "Lên hàng" at bounding box center [591, 56] width 32 height 13
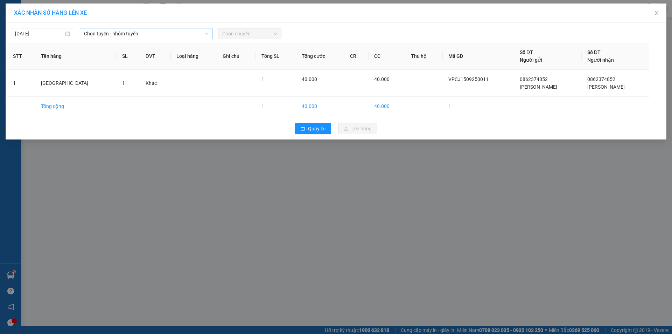
click at [108, 37] on span "Chọn tuyến - nhóm tuyến" at bounding box center [146, 33] width 124 height 11
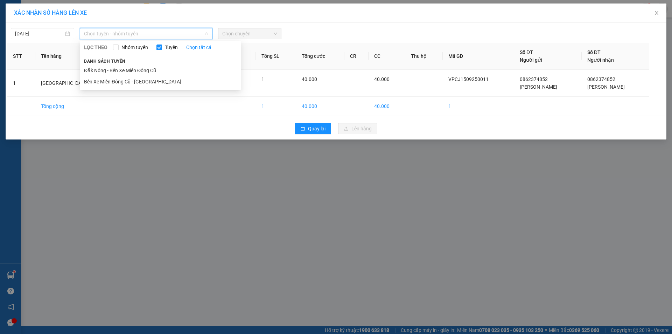
click at [118, 68] on li "Đắk Nông - Bến Xe Miền Đông Cũ" at bounding box center [160, 70] width 161 height 11
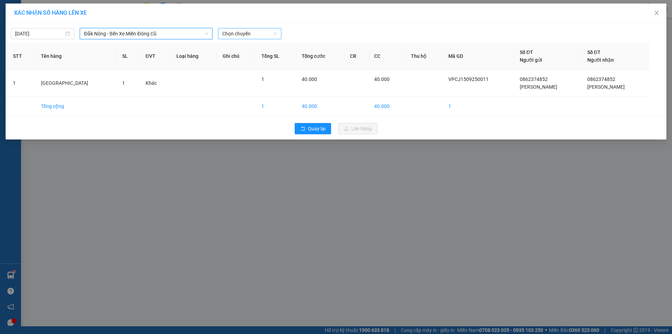
click at [241, 36] on span "Chọn chuyến" at bounding box center [249, 33] width 55 height 11
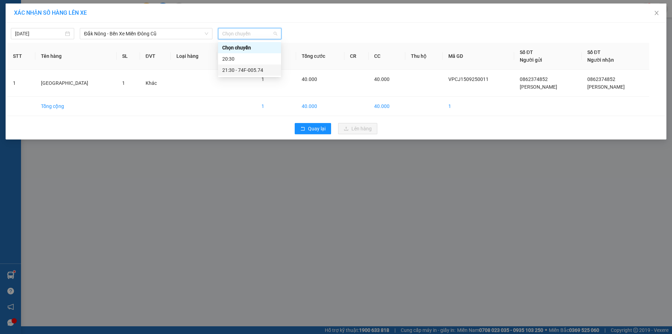
click at [248, 71] on div "21:30 - 74F-005.74" at bounding box center [249, 70] width 55 height 8
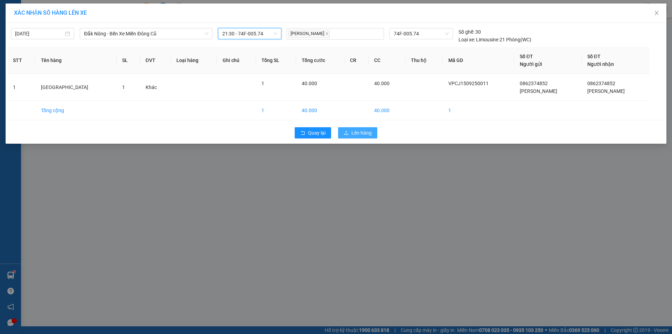
click at [353, 128] on button "Lên hàng" at bounding box center [357, 132] width 39 height 11
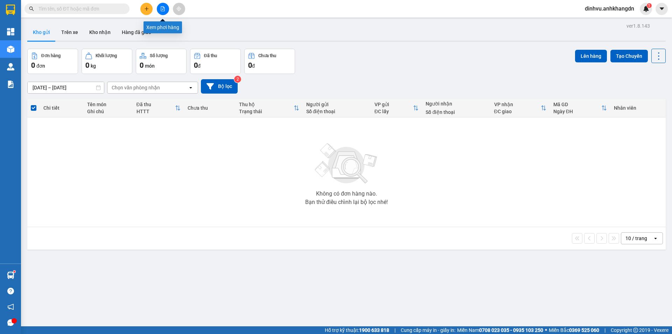
click at [161, 7] on icon "file-add" at bounding box center [162, 8] width 5 height 5
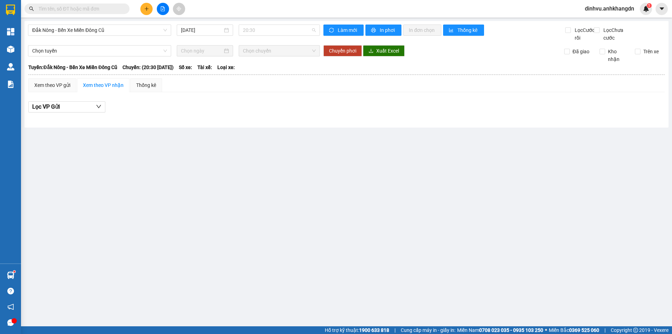
drag, startPoint x: 256, startPoint y: 29, endPoint x: 259, endPoint y: 36, distance: 7.1
click at [257, 30] on span "20:30" at bounding box center [279, 30] width 73 height 11
drag, startPoint x: 261, startPoint y: 68, endPoint x: 277, endPoint y: 68, distance: 15.8
click at [262, 68] on div "21:30 - 74F-005.74" at bounding box center [270, 67] width 55 height 8
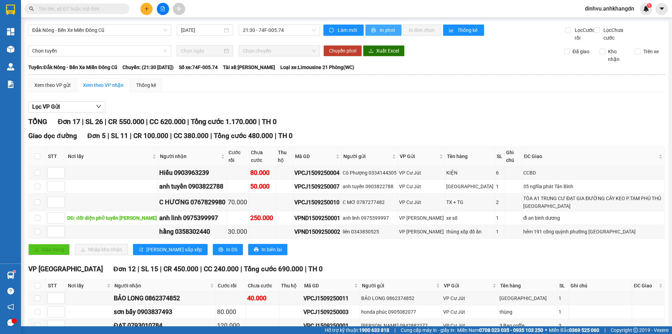
click at [387, 32] on span "In phơi" at bounding box center [388, 30] width 16 height 8
